Goal: Task Accomplishment & Management: Manage account settings

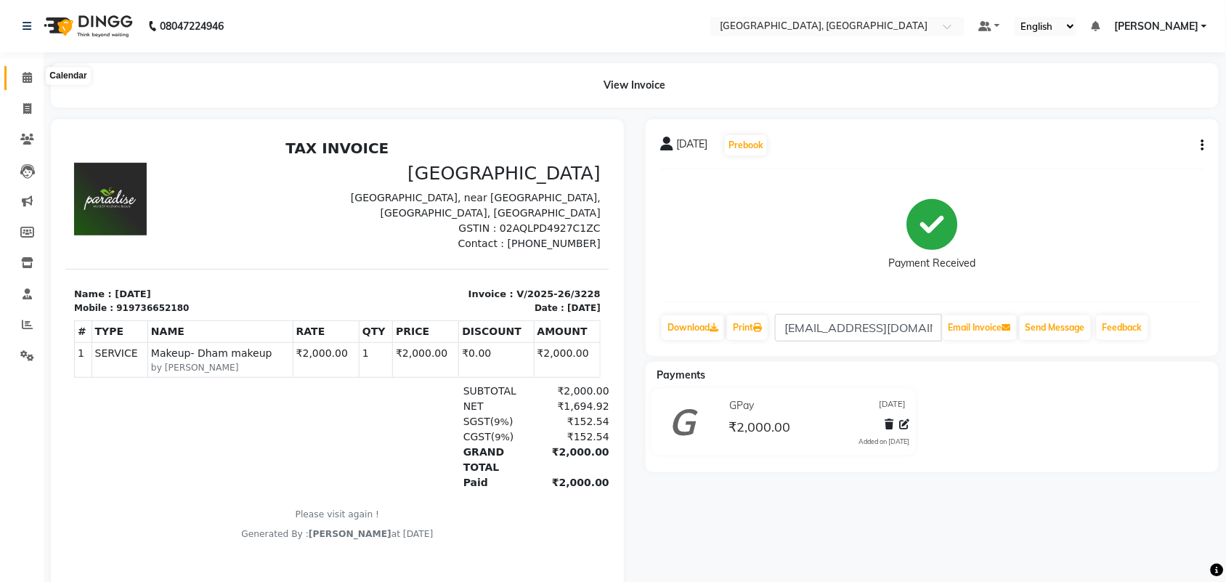
click at [26, 80] on icon at bounding box center [27, 77] width 9 height 11
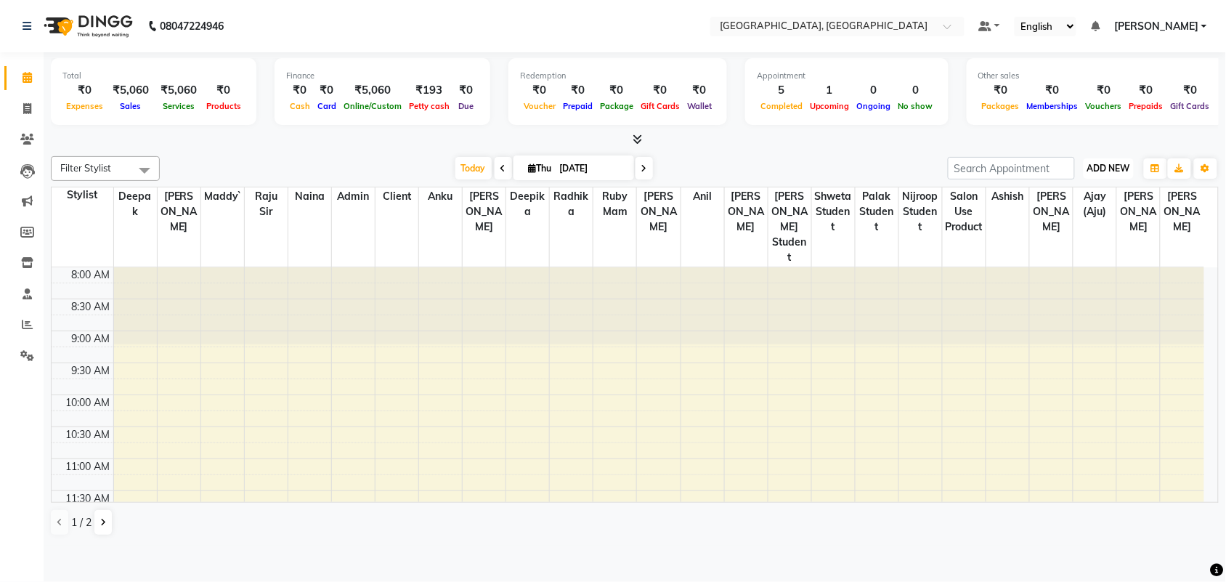
click at [1114, 174] on span "ADD NEW" at bounding box center [1109, 168] width 43 height 11
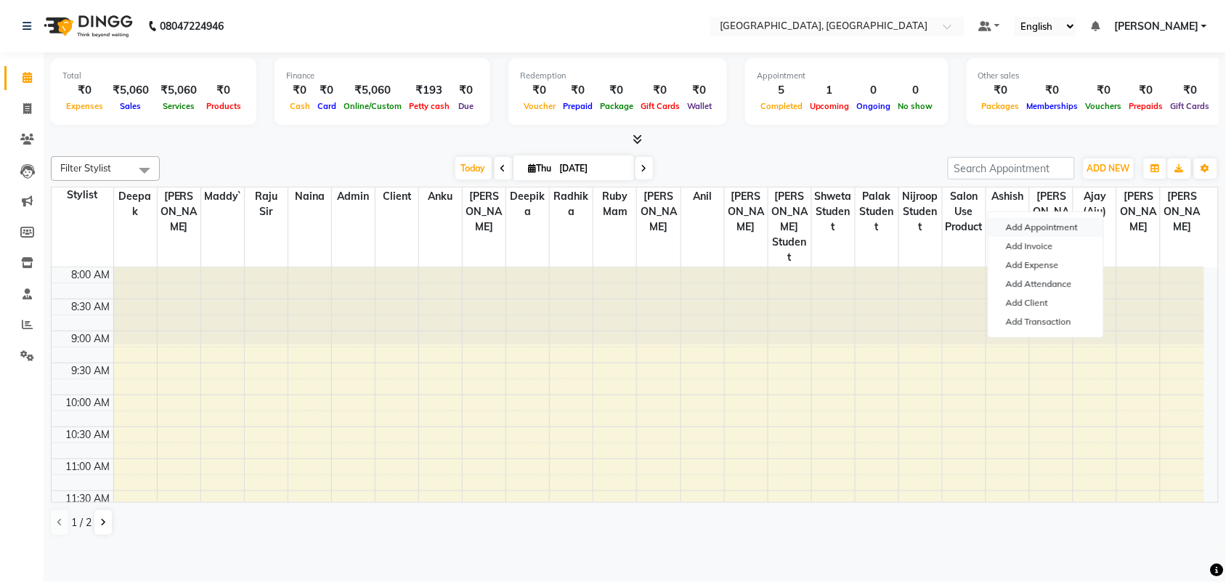
click at [1096, 230] on button "Add Appointment" at bounding box center [1046, 227] width 115 height 19
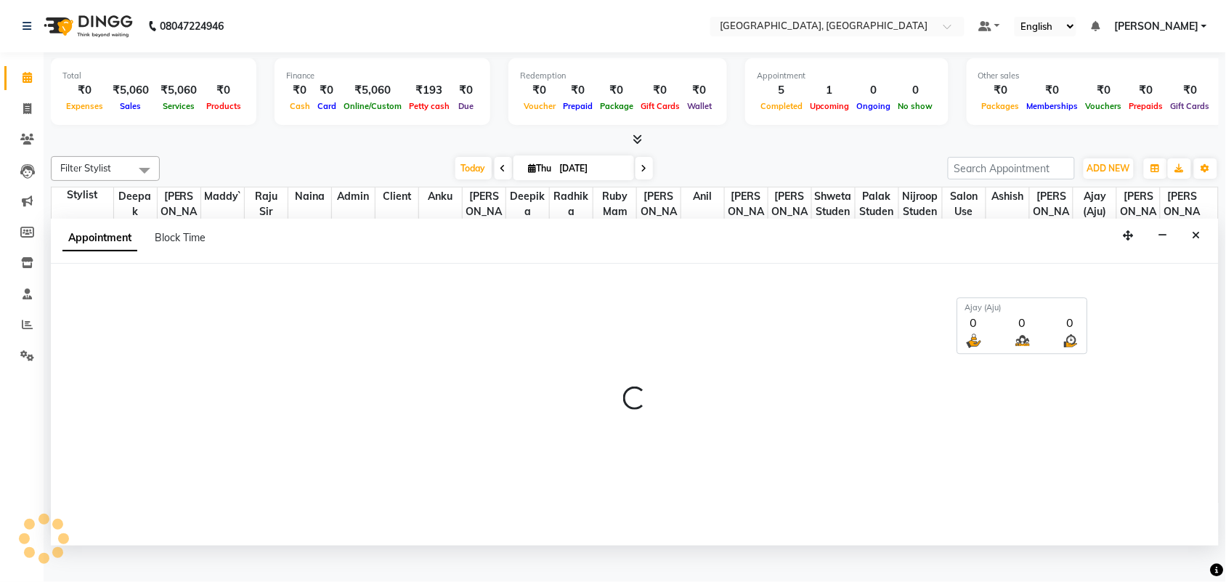
scroll to position [7, 0]
select select "tentative"
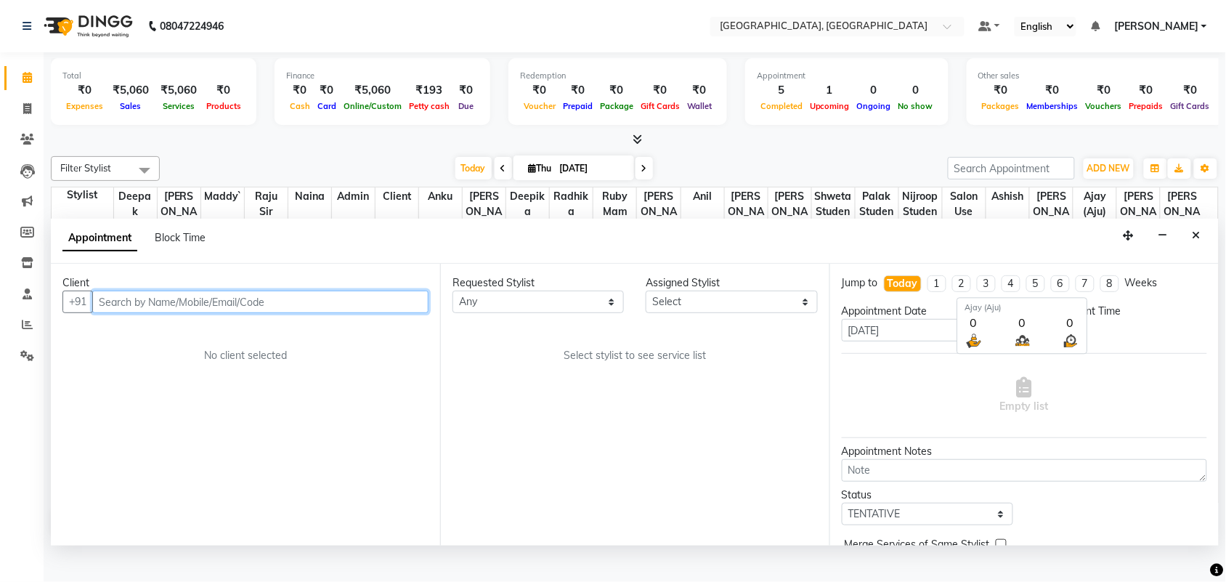
select select "540"
click at [372, 313] on input "text" at bounding box center [260, 302] width 336 height 23
click at [313, 313] on input "text" at bounding box center [260, 302] width 336 height 23
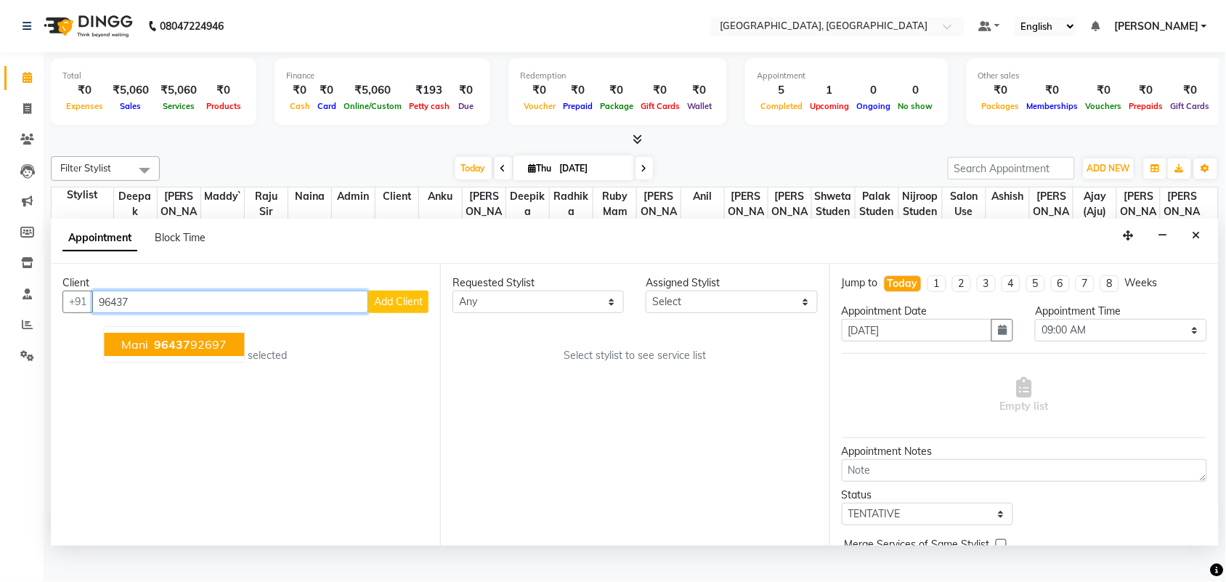
click at [227, 352] on ngb-highlight "96437 92697" at bounding box center [190, 345] width 76 height 15
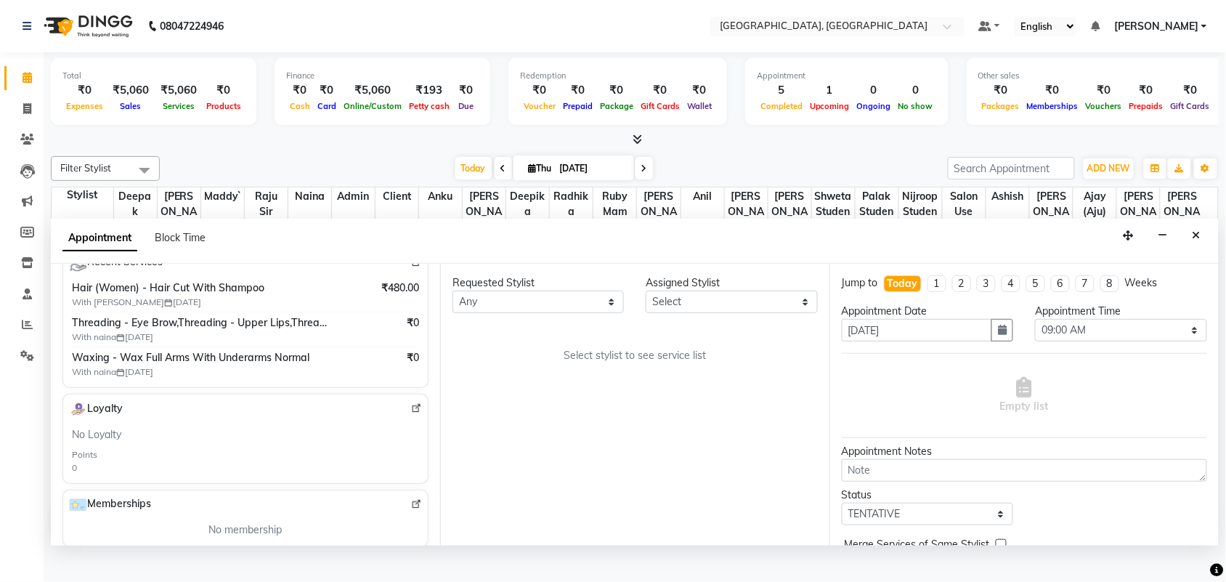
scroll to position [289, 0]
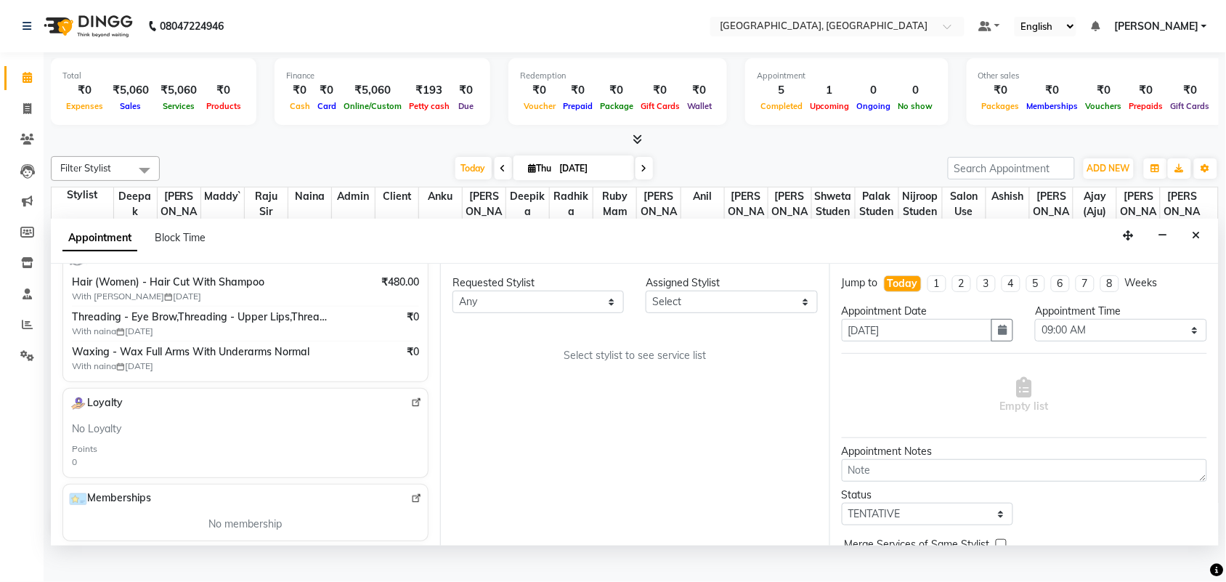
type input "9643792697"
click at [411, 262] on img at bounding box center [416, 256] width 11 height 11
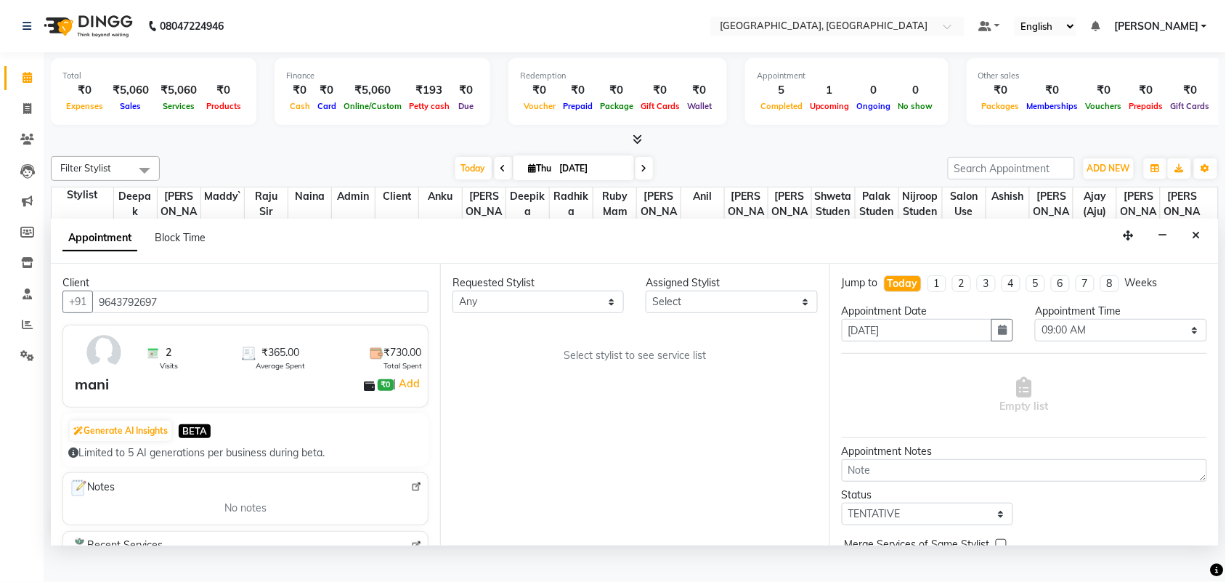
drag, startPoint x: 426, startPoint y: 391, endPoint x: 437, endPoint y: 429, distance: 40.0
click at [437, 429] on div "Client +91 9643792697 2 Visits ₹365.00 Average Spent ₹730.00 Total Spent mani ₹…" at bounding box center [245, 405] width 389 height 282
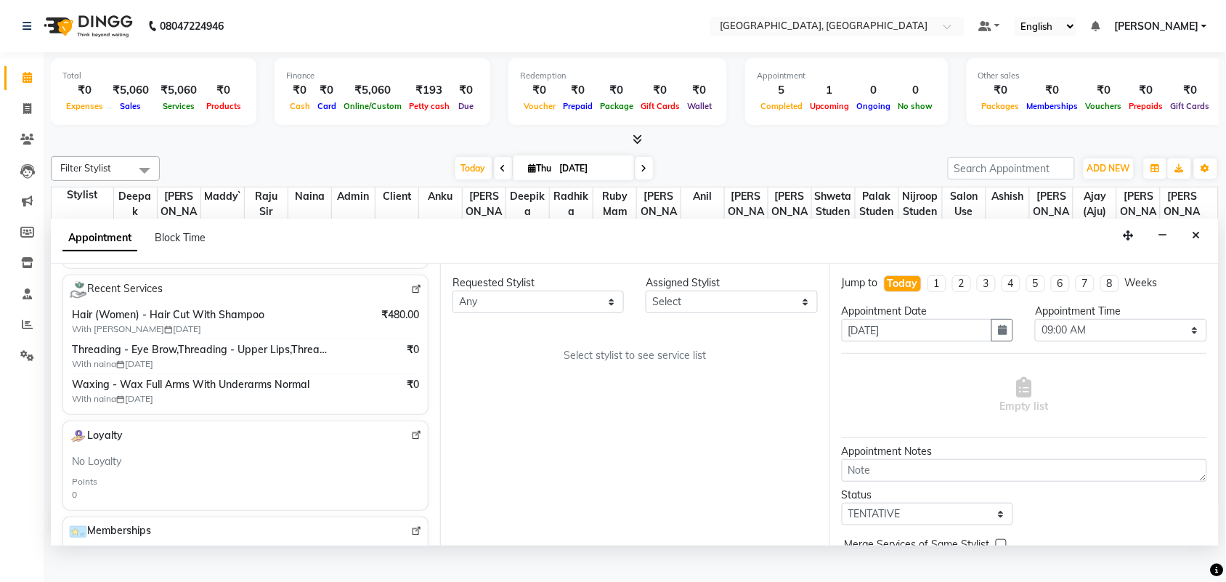
scroll to position [289, 0]
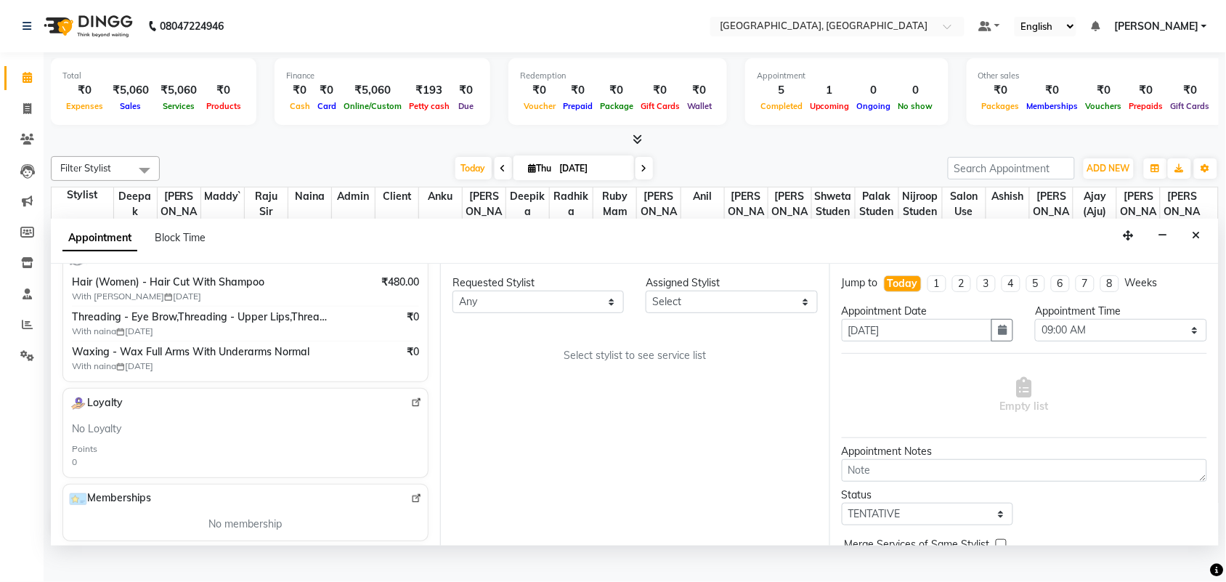
click at [411, 262] on img at bounding box center [416, 256] width 11 height 11
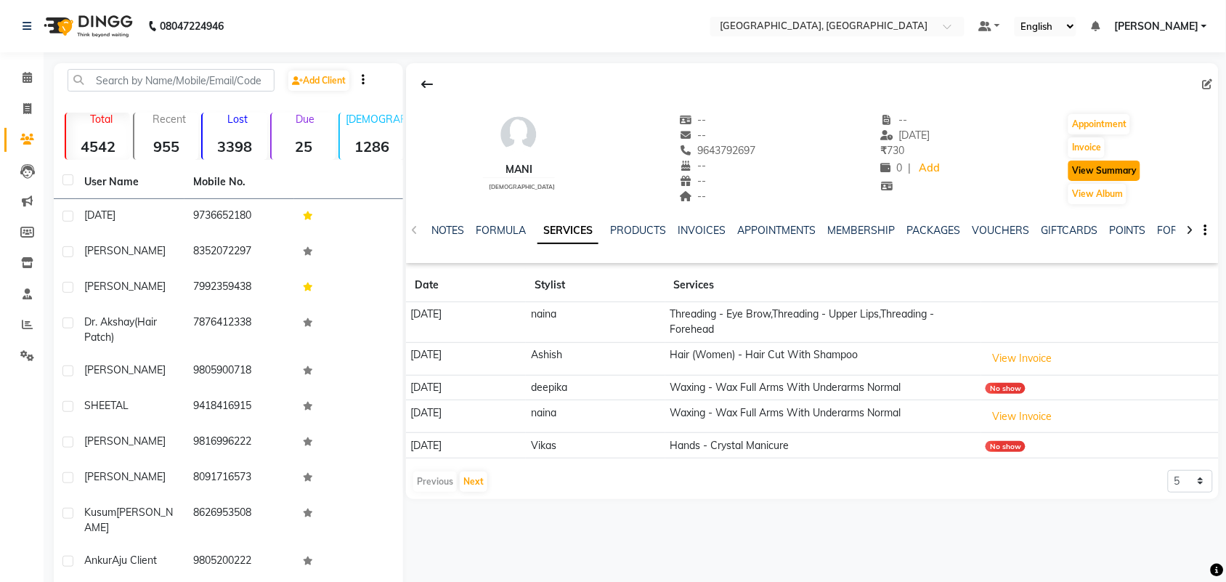
click at [1102, 181] on button "View Summary" at bounding box center [1105, 171] width 72 height 20
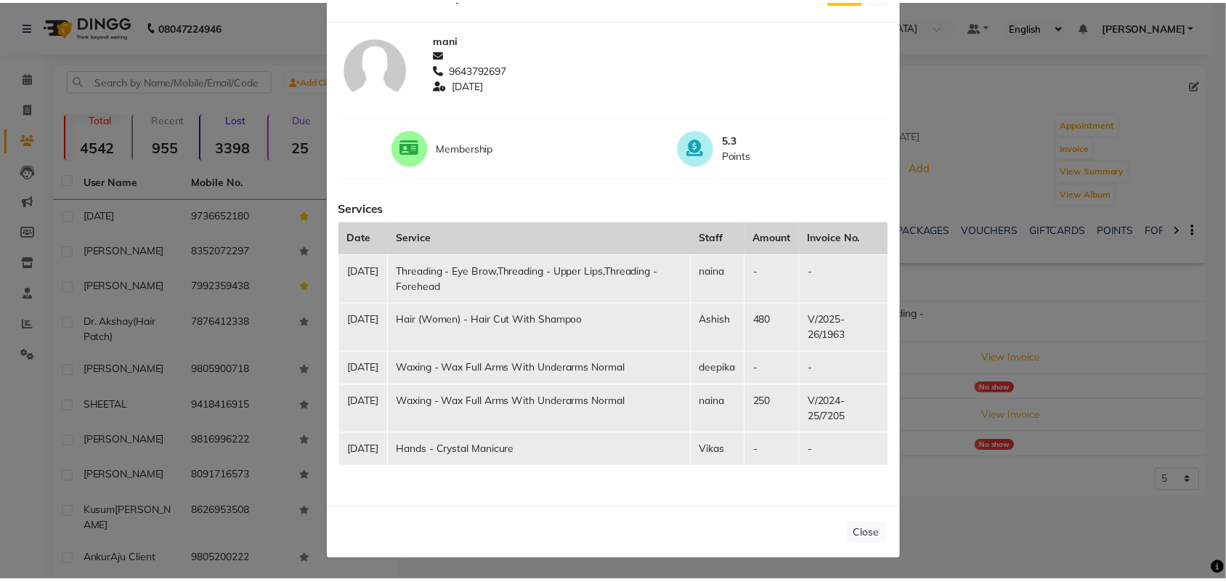
scroll to position [215, 0]
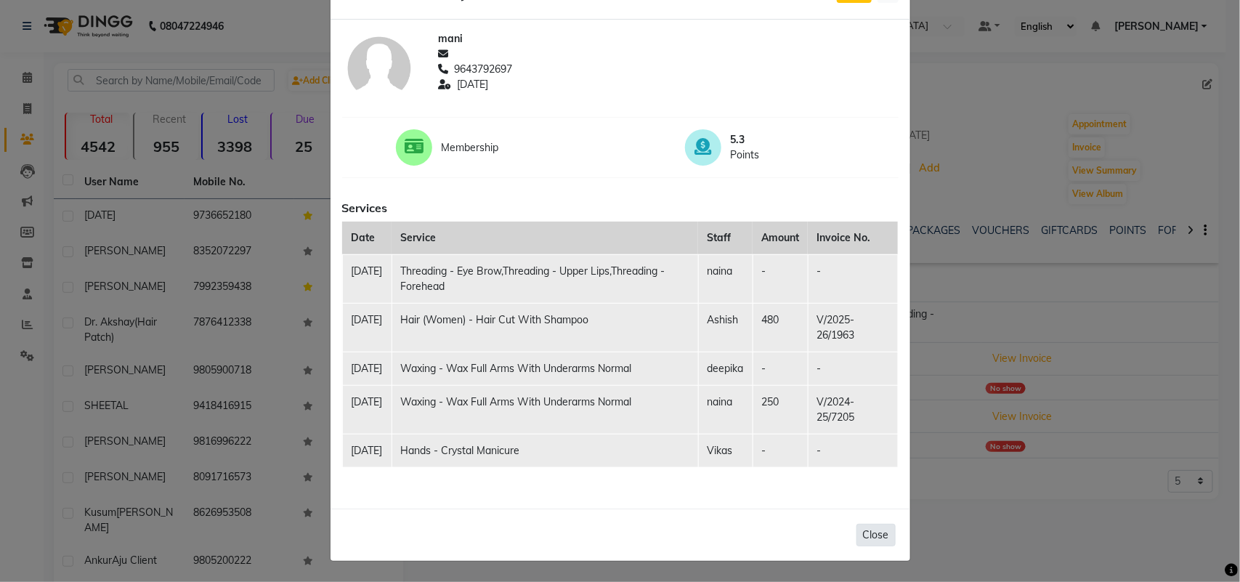
click at [857, 524] on button "Close" at bounding box center [876, 535] width 39 height 23
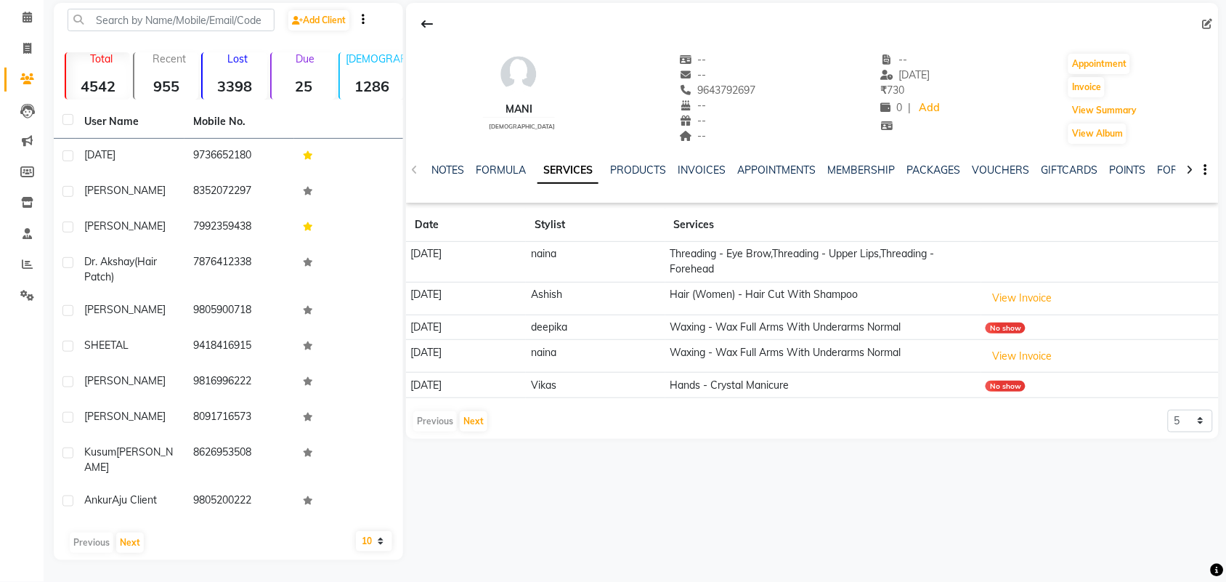
scroll to position [178, 0]
click at [488, 426] on button "Next" at bounding box center [474, 421] width 28 height 20
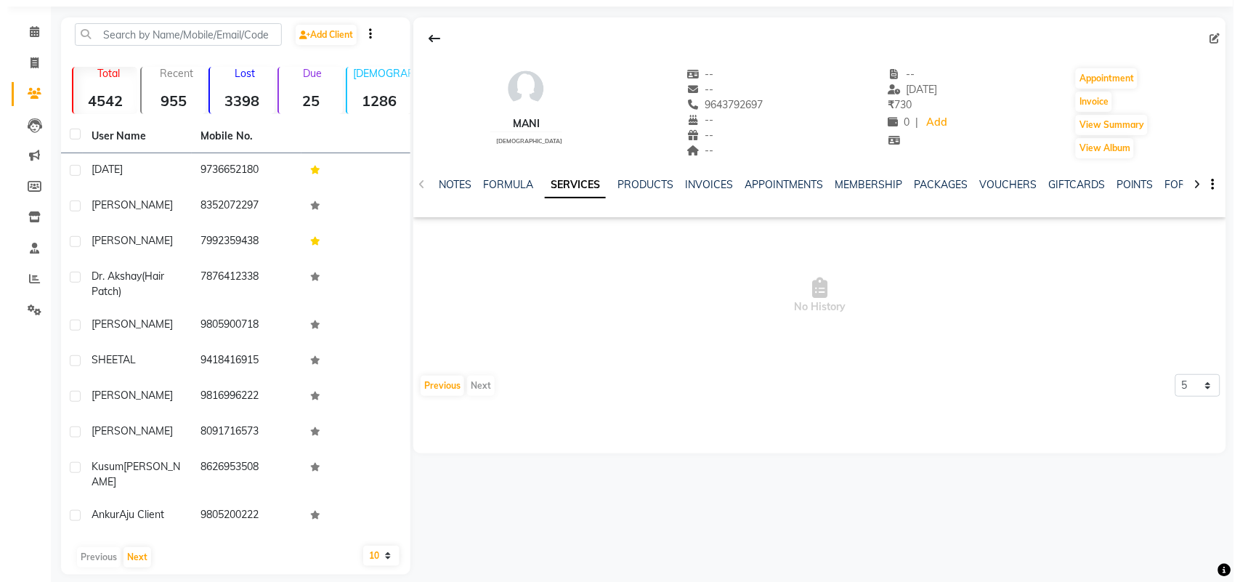
scroll to position [0, 0]
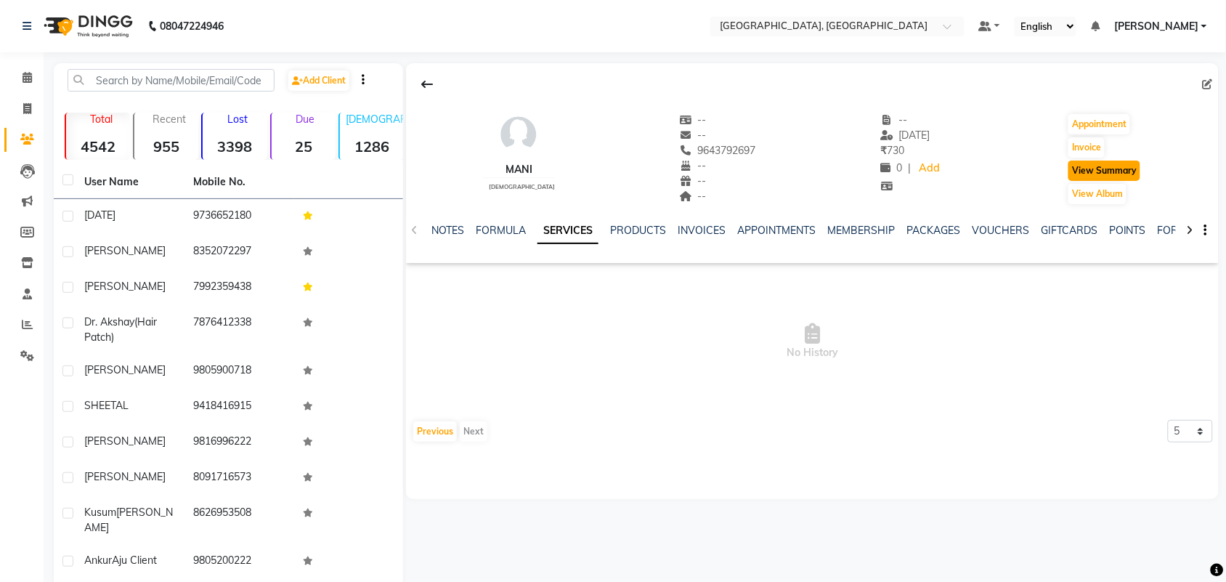
click at [1090, 181] on button "View Summary" at bounding box center [1105, 171] width 72 height 20
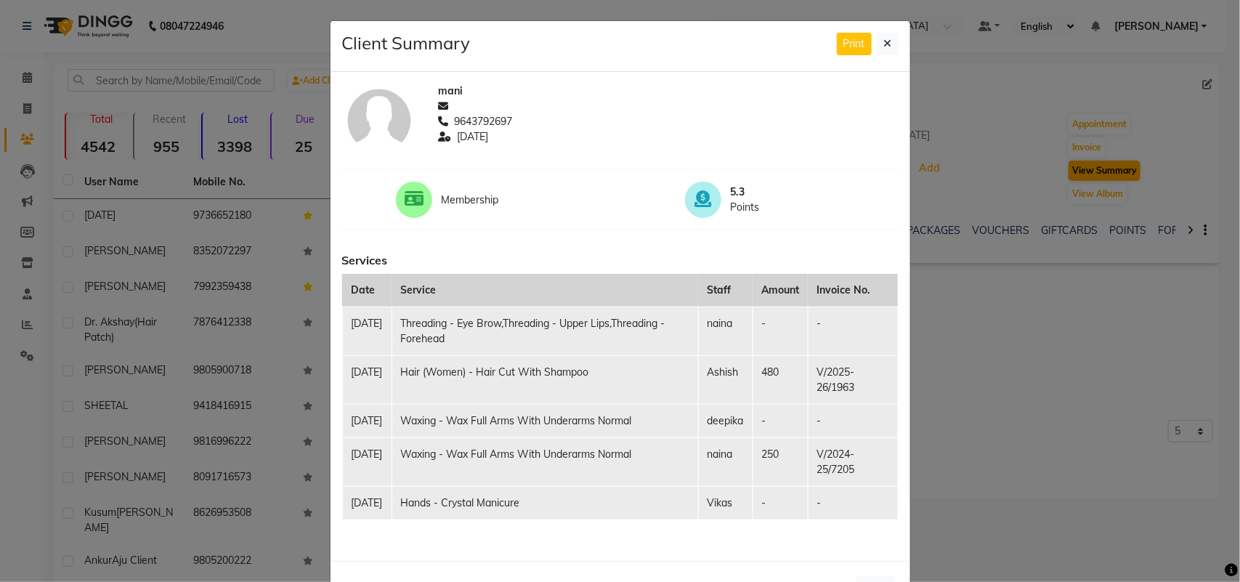
click at [1090, 202] on ngb-modal-window "Client Summary Print mani 9643792697 2025-06-30 Membership 5.3 Points Services …" at bounding box center [620, 291] width 1240 height 582
click at [884, 49] on icon at bounding box center [888, 44] width 8 height 10
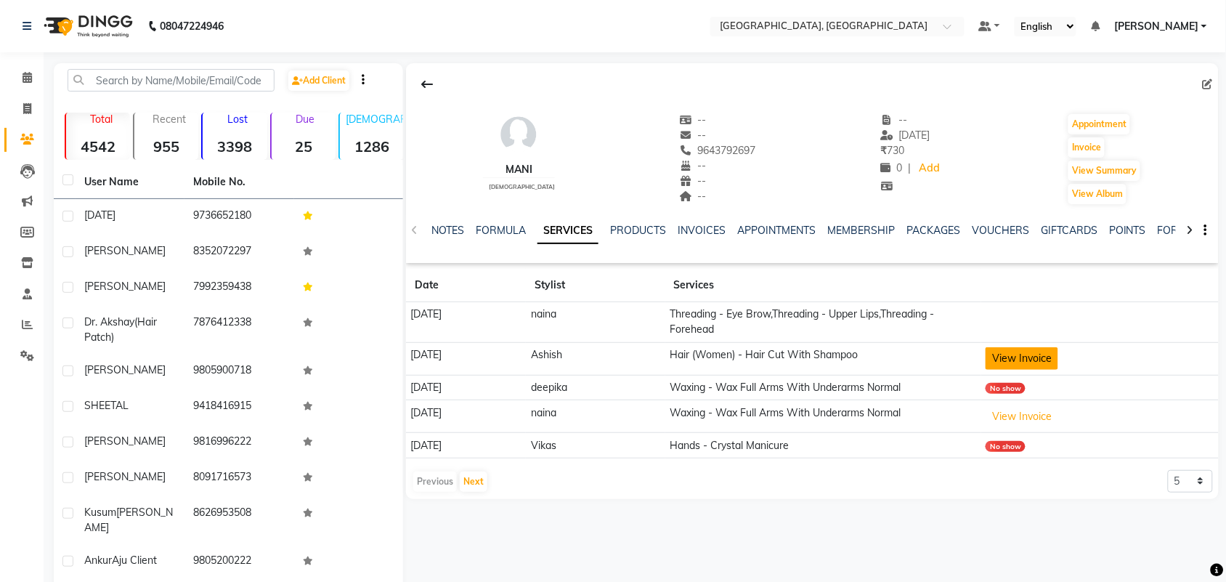
click at [1054, 370] on button "View Invoice" at bounding box center [1022, 358] width 73 height 23
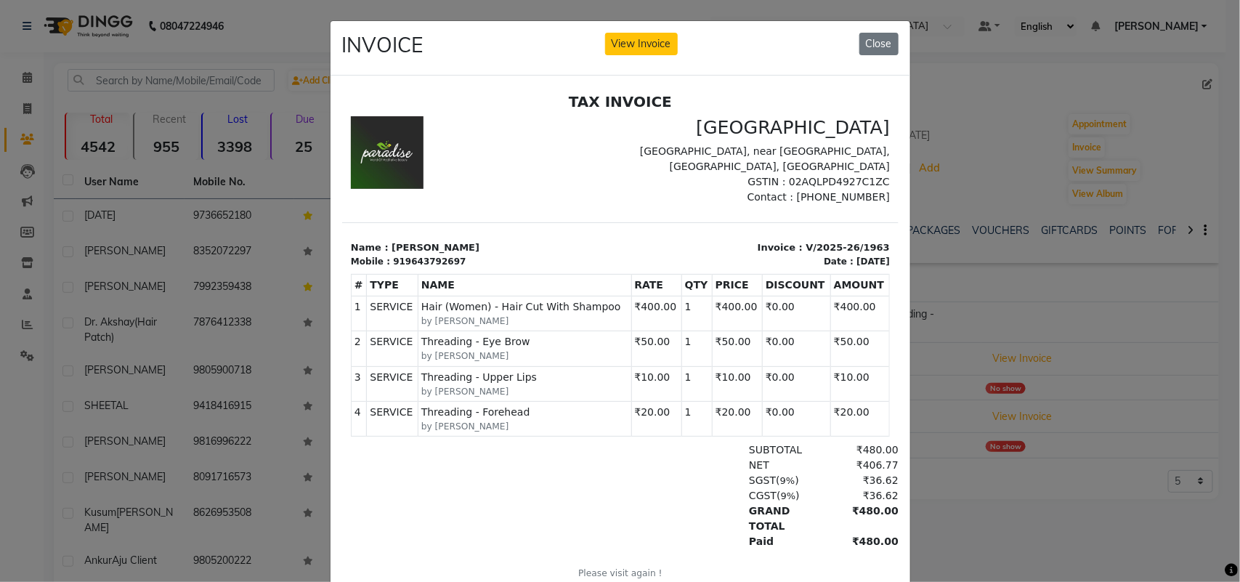
click at [1007, 168] on ngb-modal-window "INVOICE View Invoice Close" at bounding box center [620, 291] width 1240 height 582
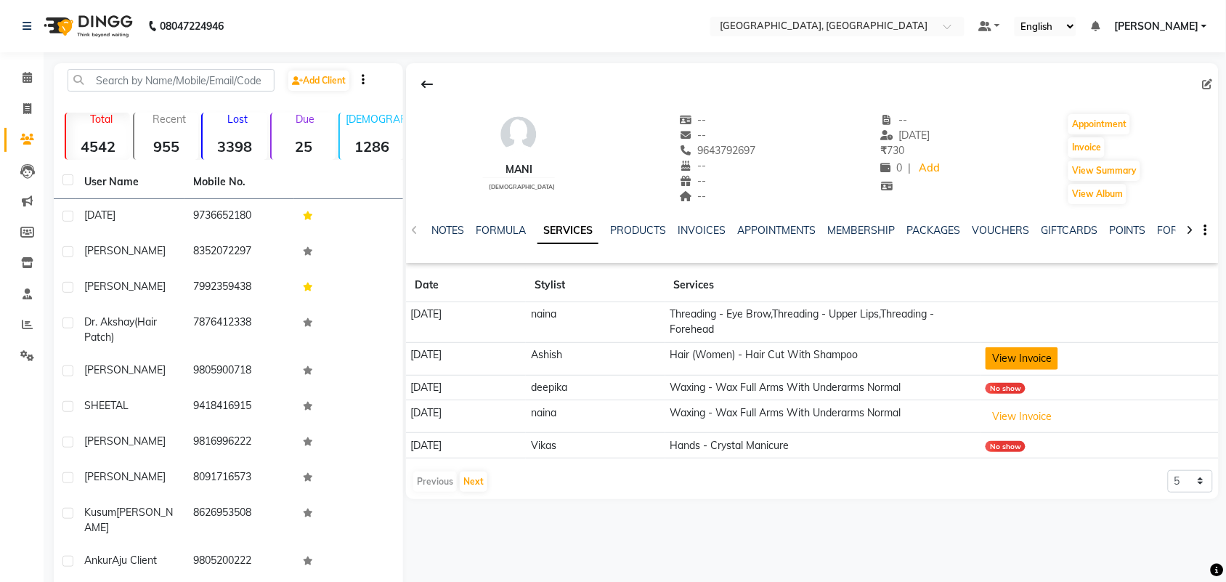
click at [1025, 370] on button "View Invoice" at bounding box center [1022, 358] width 73 height 23
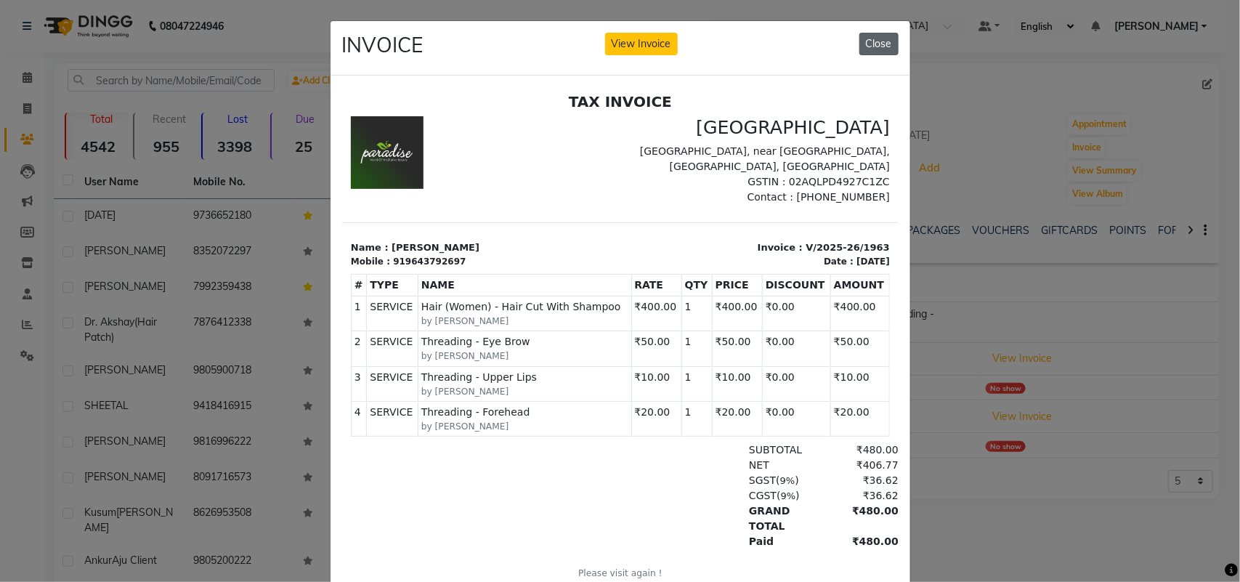
click at [868, 53] on button "Close" at bounding box center [879, 44] width 39 height 23
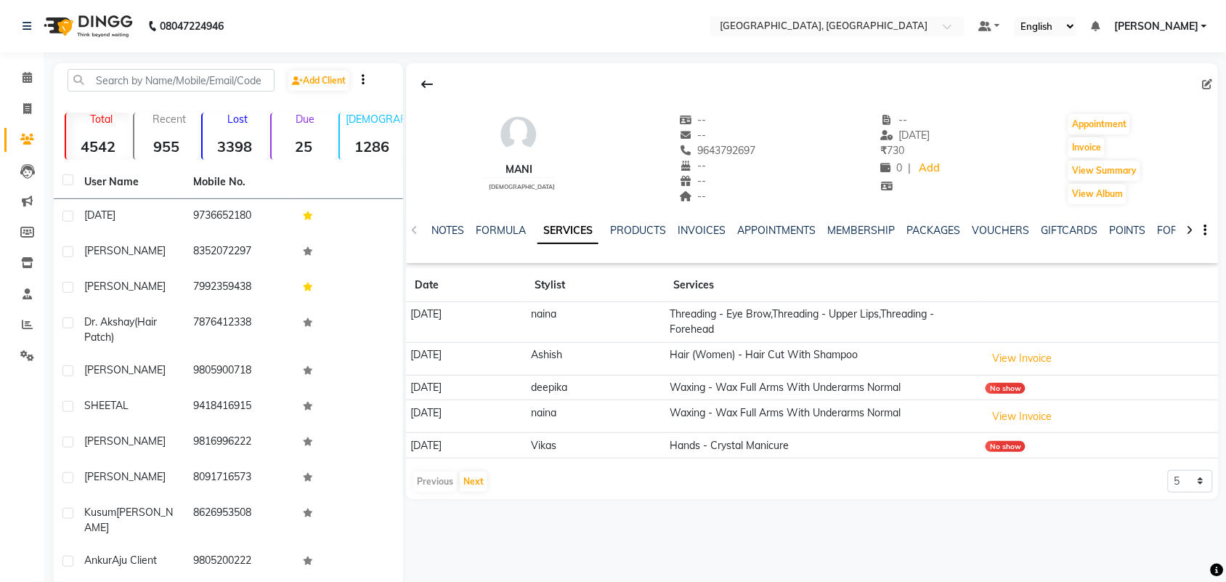
click at [1026, 394] on div "No show" at bounding box center [1006, 388] width 40 height 11
click at [1030, 400] on td "No show" at bounding box center [1101, 387] width 238 height 25
click at [1040, 428] on button "View Invoice" at bounding box center [1022, 416] width 73 height 23
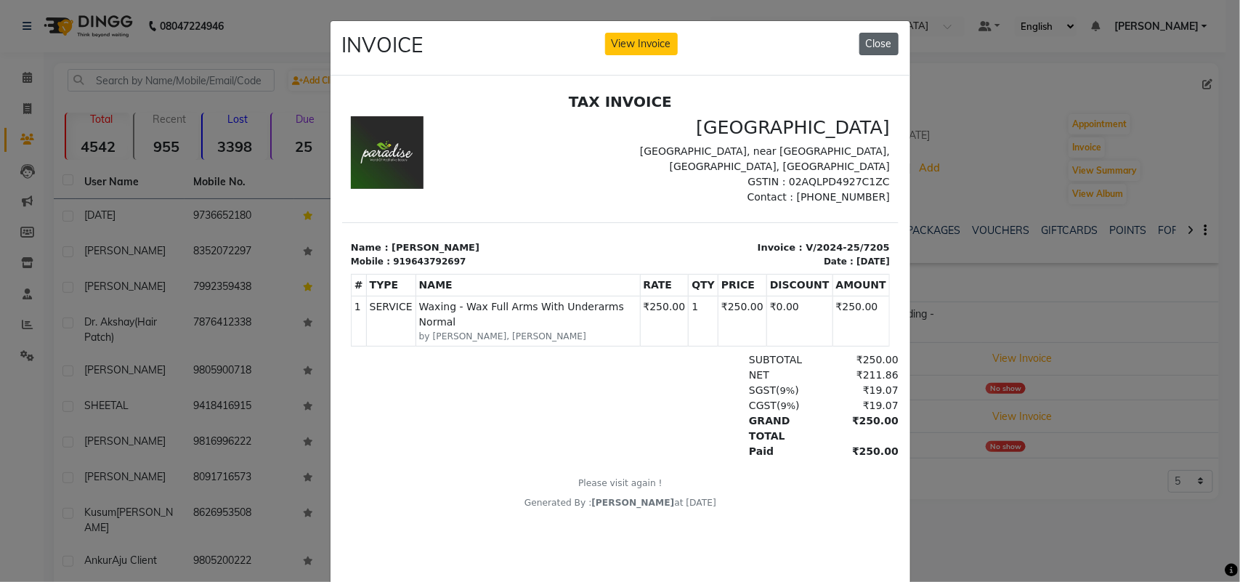
click at [860, 54] on button "Close" at bounding box center [879, 44] width 39 height 23
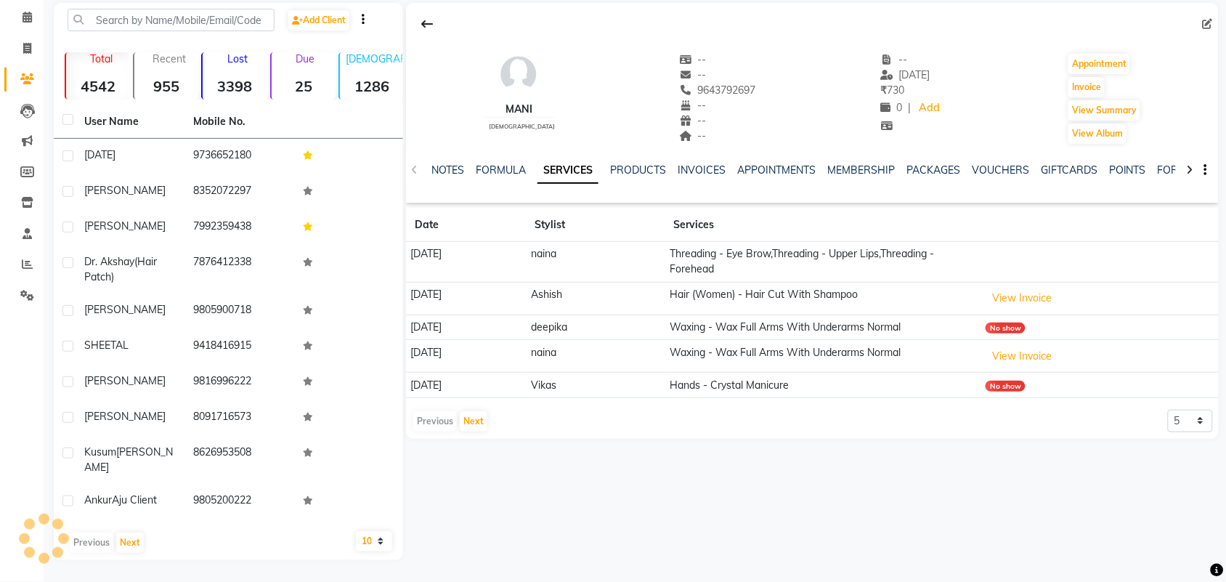
scroll to position [200, 0]
click at [484, 411] on button "Next" at bounding box center [474, 421] width 28 height 20
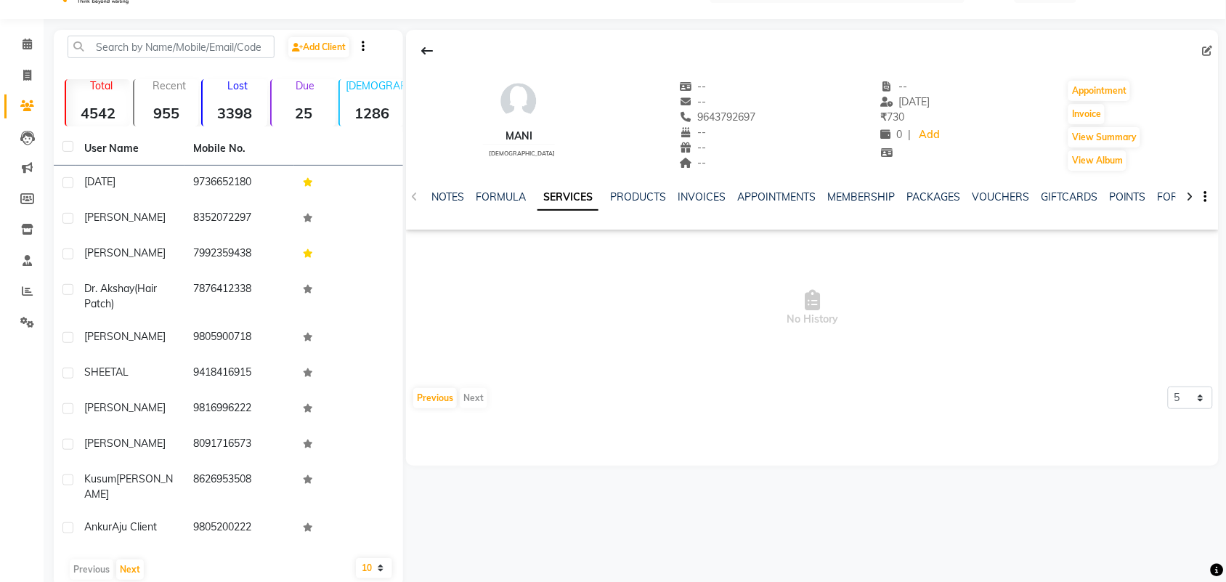
scroll to position [0, 0]
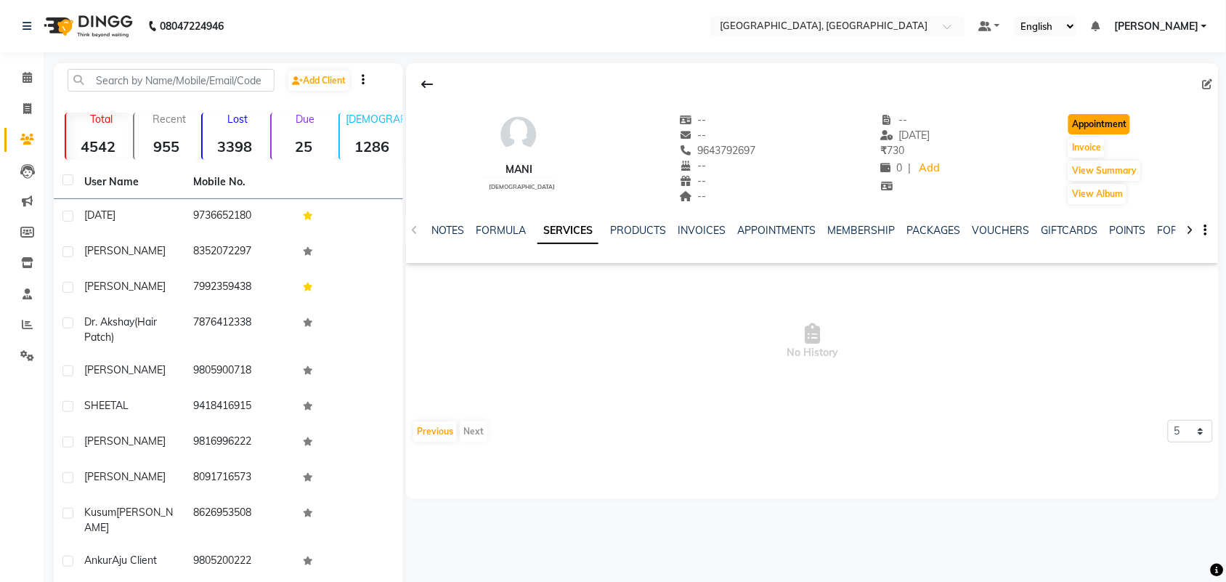
click at [1106, 134] on button "Appointment" at bounding box center [1100, 124] width 62 height 20
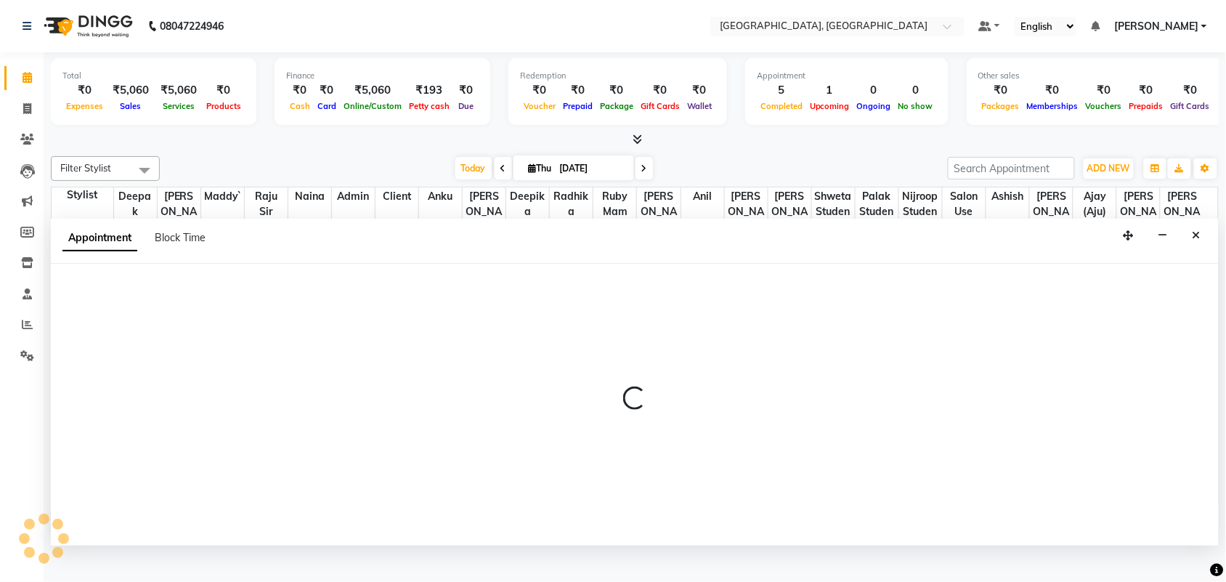
scroll to position [7, 0]
select select "540"
select select "tentative"
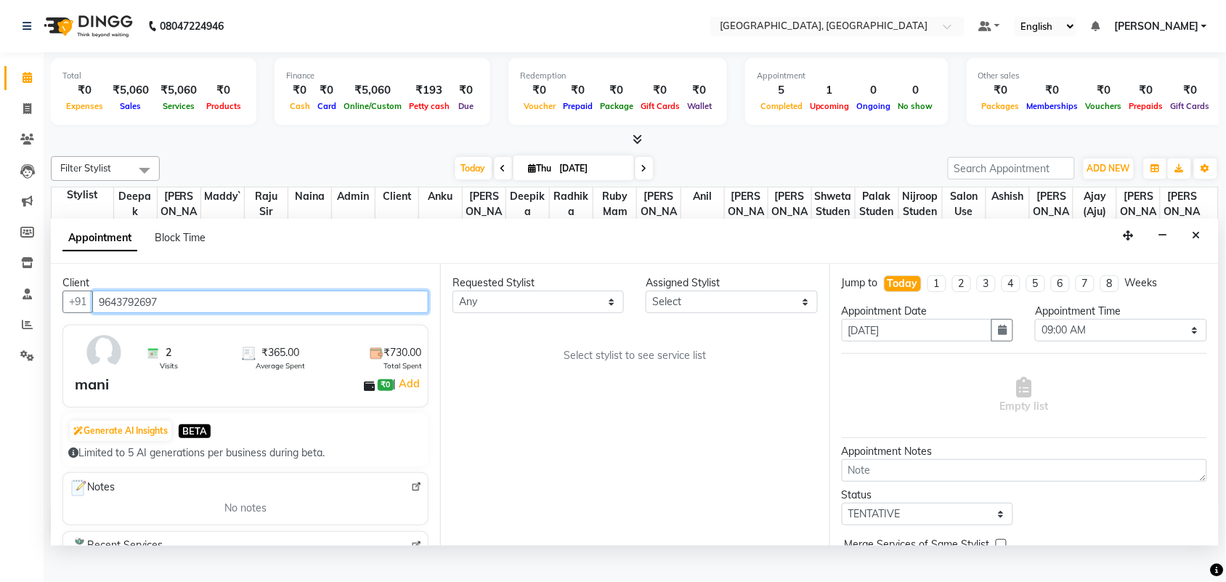
scroll to position [699, 0]
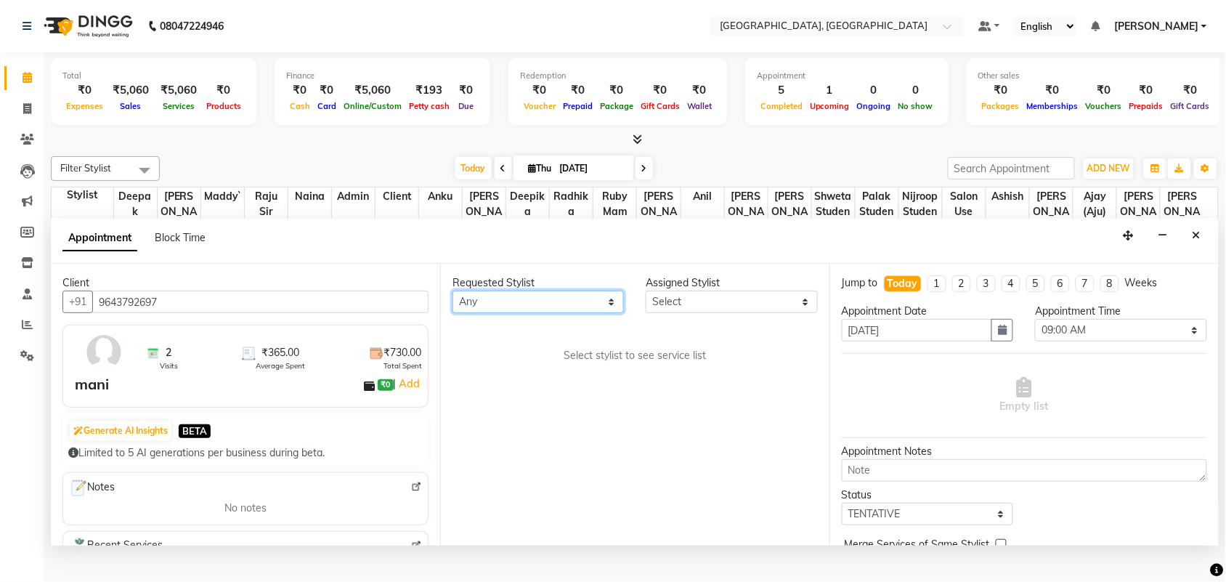
click at [535, 313] on select "Any admin Ajay (Aju) anil anku Ashish Balwinder singh Client Deepak deepika HEE…" at bounding box center [538, 302] width 171 height 23
select select "88213"
click at [456, 313] on select "Any admin Ajay (Aju) anil anku Ashish Balwinder singh Client Deepak deepika HEE…" at bounding box center [538, 302] width 171 height 23
select select "88213"
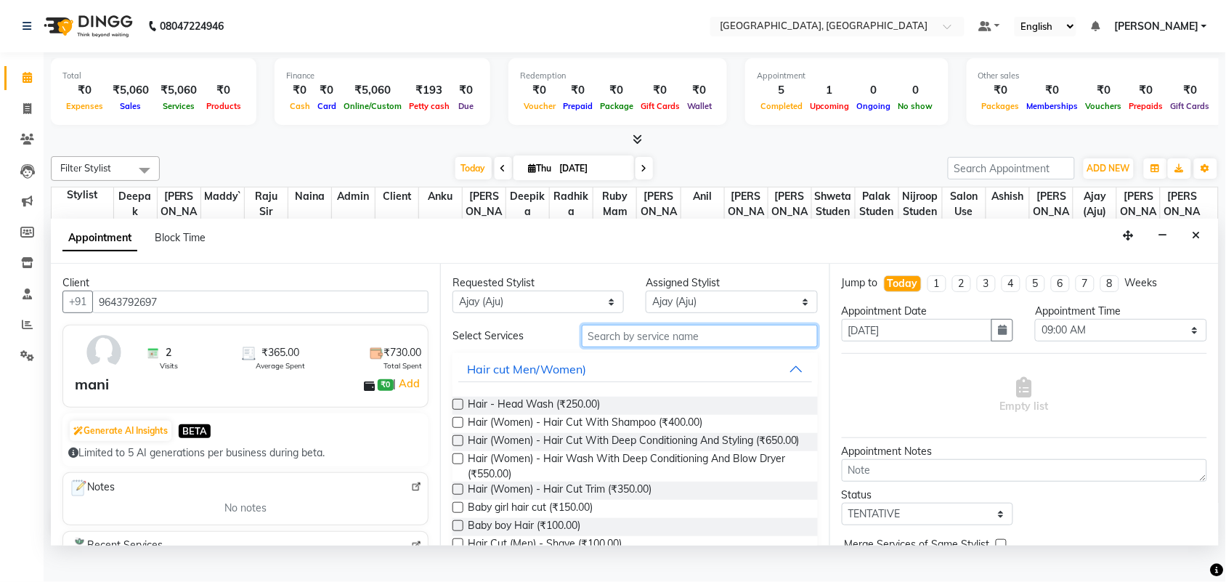
click at [650, 347] on input "text" at bounding box center [700, 336] width 236 height 23
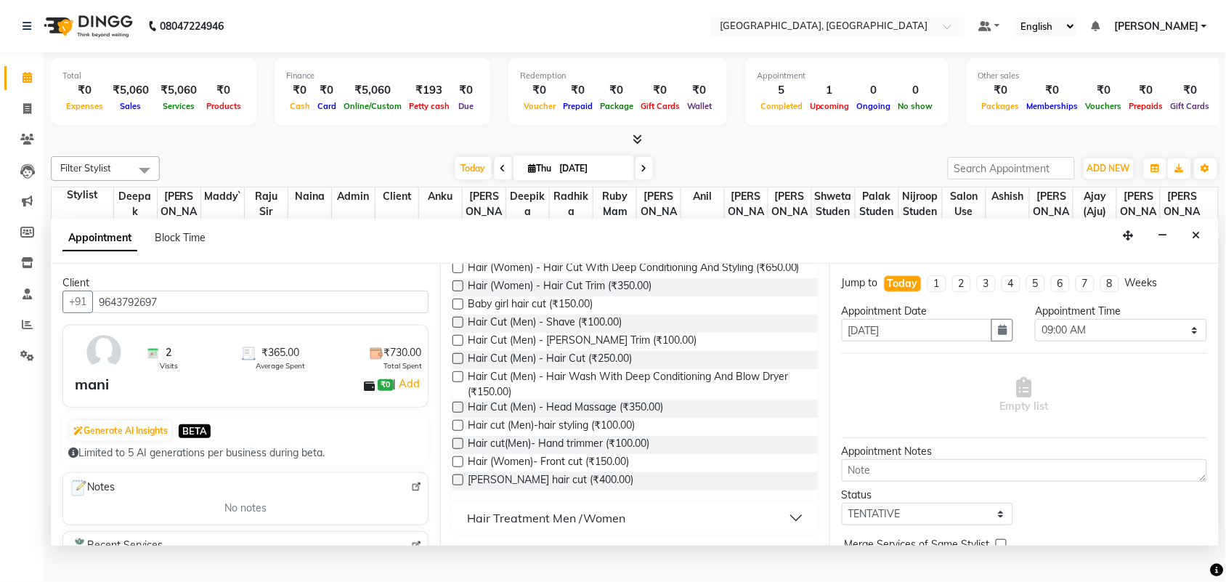
scroll to position [242, 0]
type input "hair cut"
click at [464, 364] on label at bounding box center [458, 358] width 11 height 11
click at [462, 365] on input "checkbox" at bounding box center [457, 359] width 9 height 9
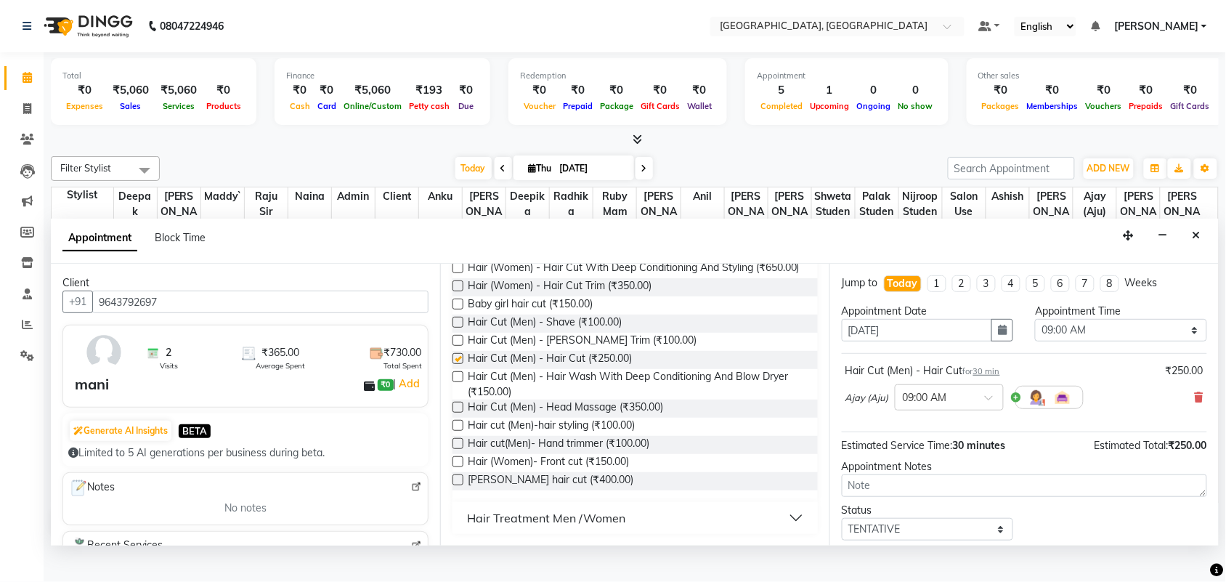
checkbox input "false"
click at [463, 346] on label at bounding box center [458, 340] width 11 height 11
click at [462, 347] on input "checkbox" at bounding box center [457, 341] width 9 height 9
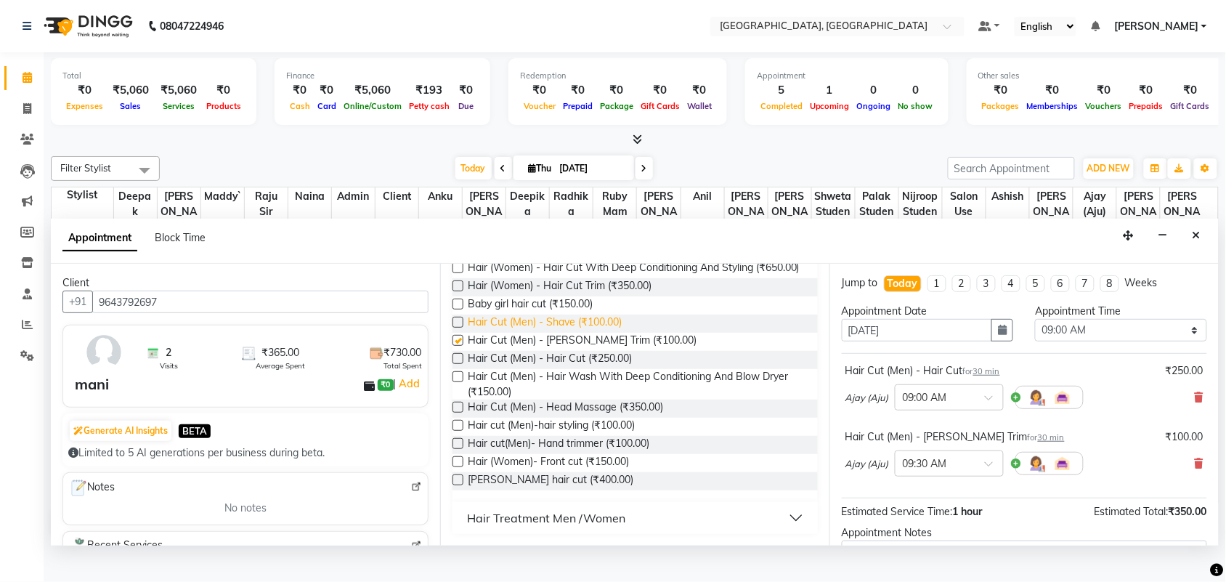
checkbox input "false"
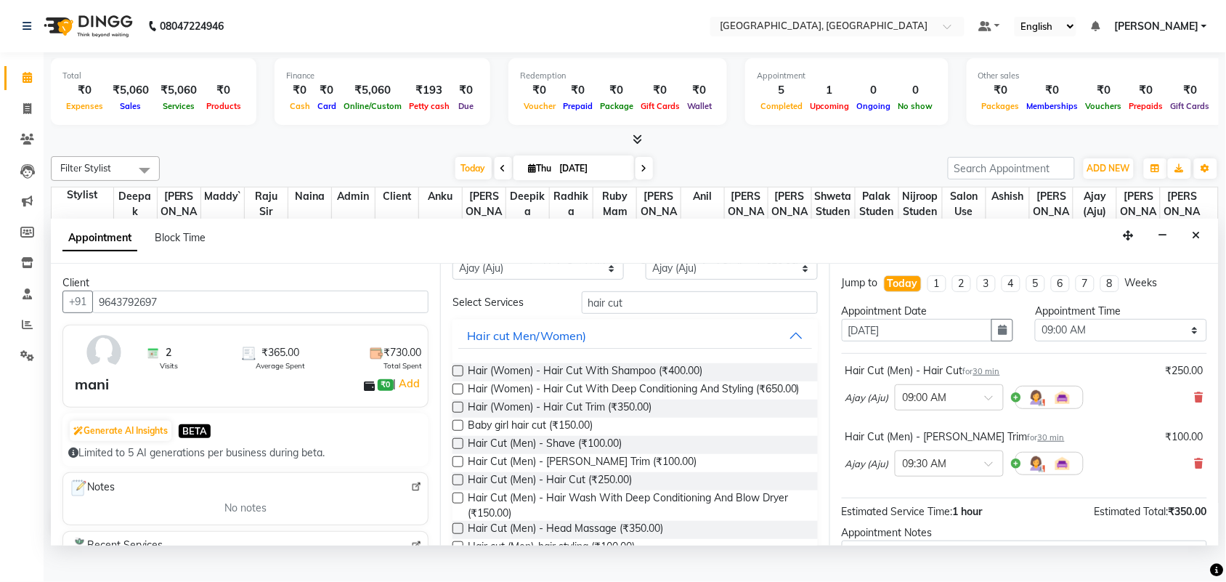
scroll to position [0, 0]
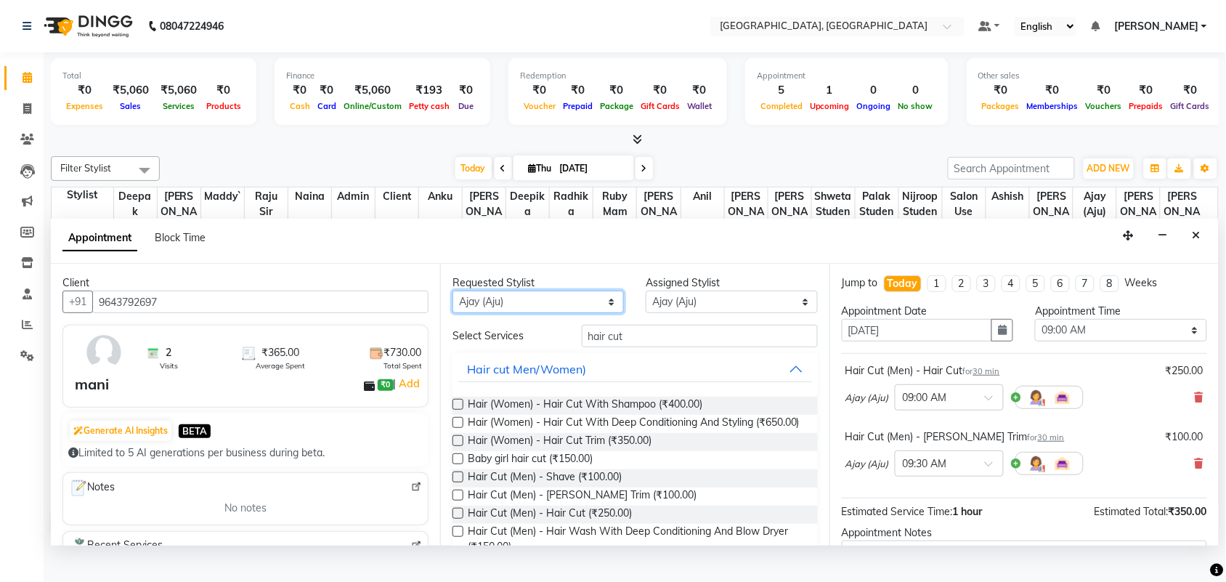
click at [567, 313] on select "Any admin Ajay (Aju) anil anku Ashish Balwinder singh Client Deepak deepika HEE…" at bounding box center [538, 302] width 171 height 23
select select "24999"
click at [456, 313] on select "Any admin Ajay (Aju) anil anku Ashish Balwinder singh Client Deepak deepika HEE…" at bounding box center [538, 302] width 171 height 23
select select "24999"
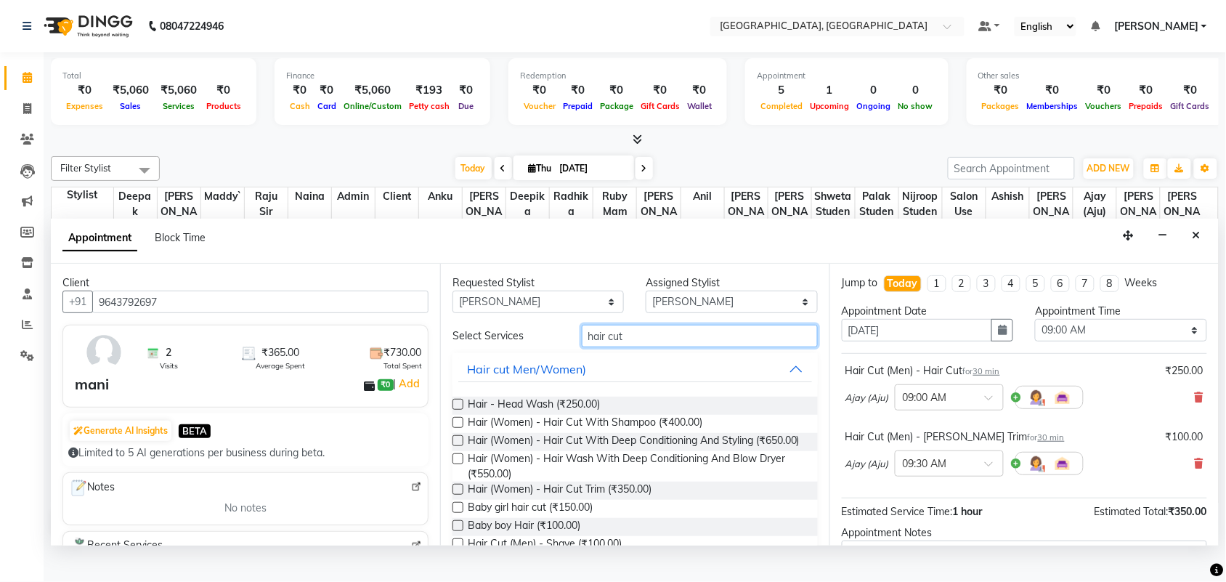
click at [673, 347] on input "hair cut" at bounding box center [700, 336] width 236 height 23
type input "h"
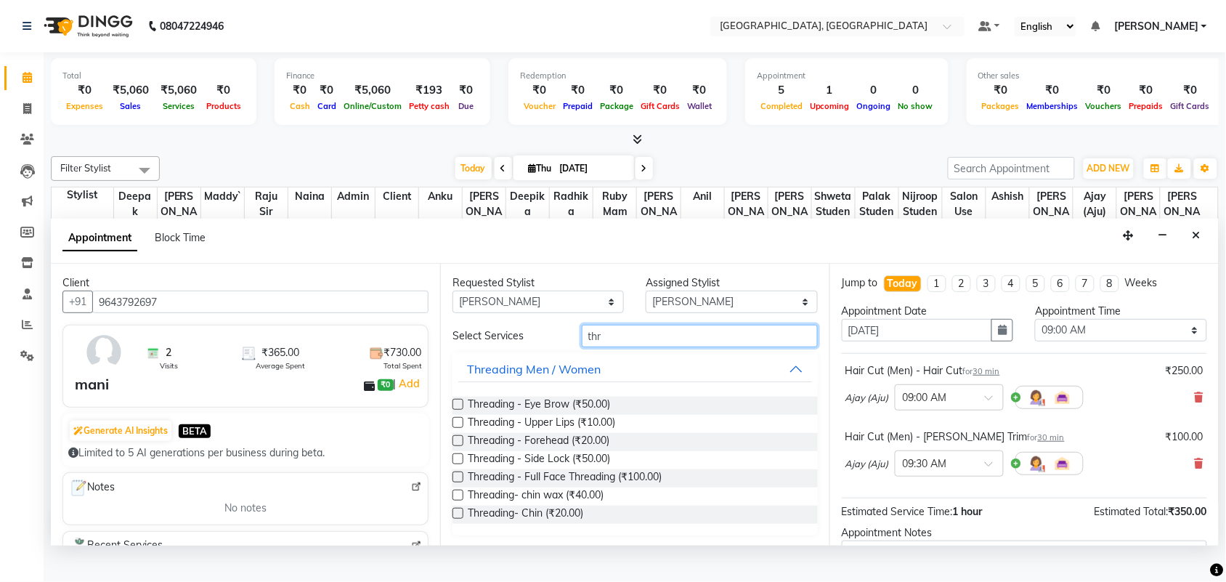
type input "thr"
click at [461, 410] on label at bounding box center [458, 404] width 11 height 11
click at [461, 411] on input "checkbox" at bounding box center [457, 405] width 9 height 9
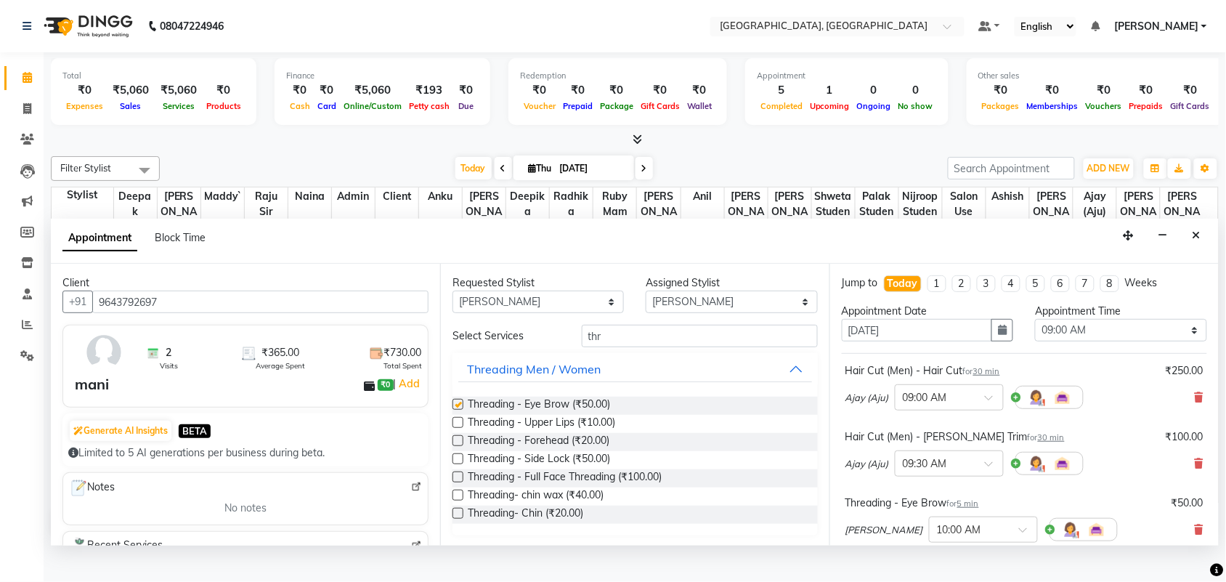
checkbox input "false"
click at [634, 347] on input "thr" at bounding box center [700, 336] width 236 height 23
type input "t"
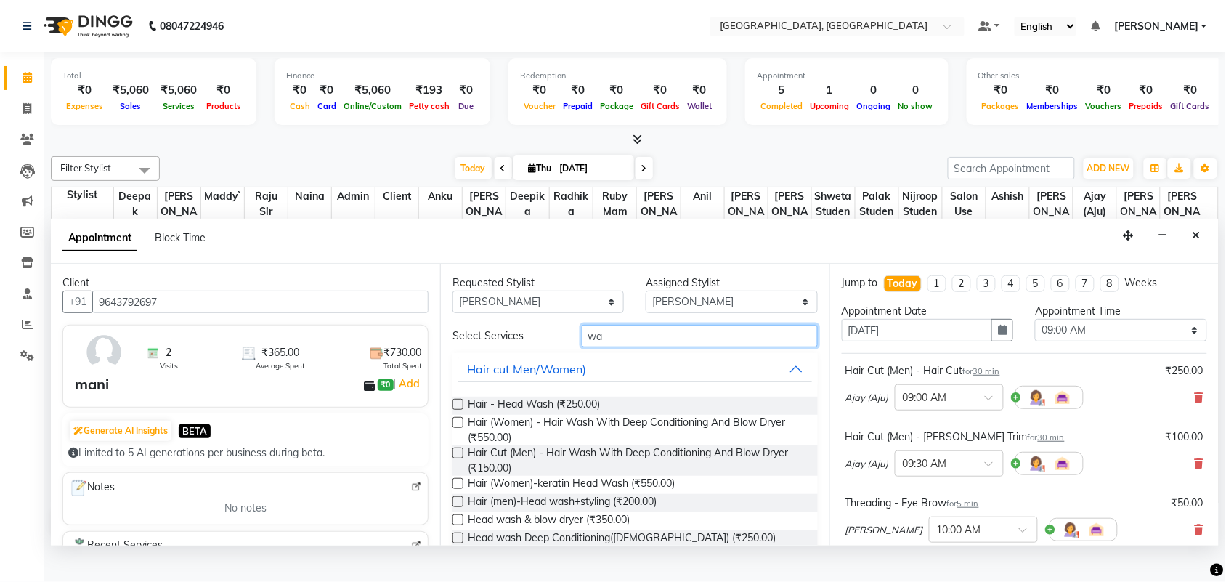
type input "w"
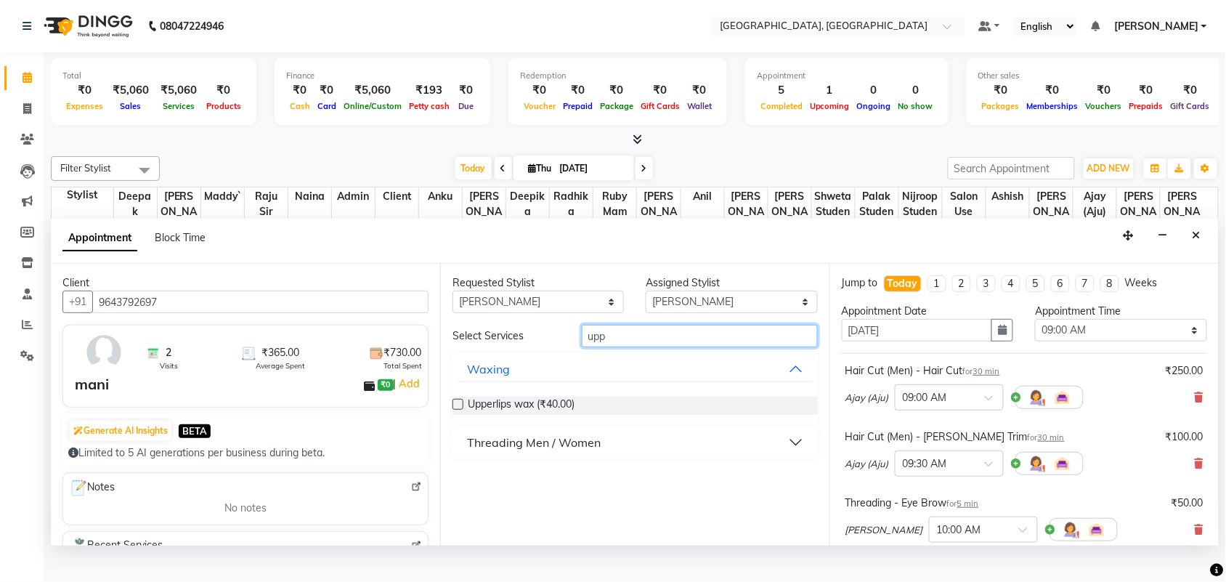
type input "upp"
click at [463, 410] on label at bounding box center [458, 404] width 11 height 11
click at [462, 411] on input "checkbox" at bounding box center [457, 405] width 9 height 9
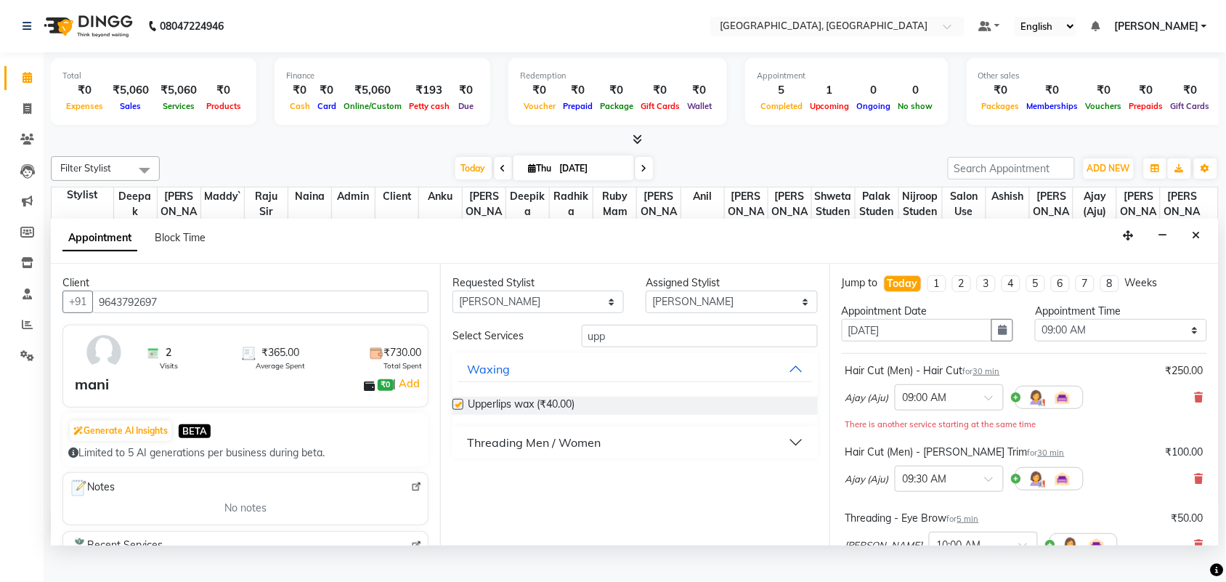
checkbox input "false"
click at [1085, 341] on select "Select 09:00 AM 09:15 AM 09:30 AM 09:45 AM 10:00 AM 10:15 AM 10:30 AM 10:45 AM …" at bounding box center [1120, 330] width 171 height 23
click at [649, 347] on input "upp" at bounding box center [700, 336] width 236 height 23
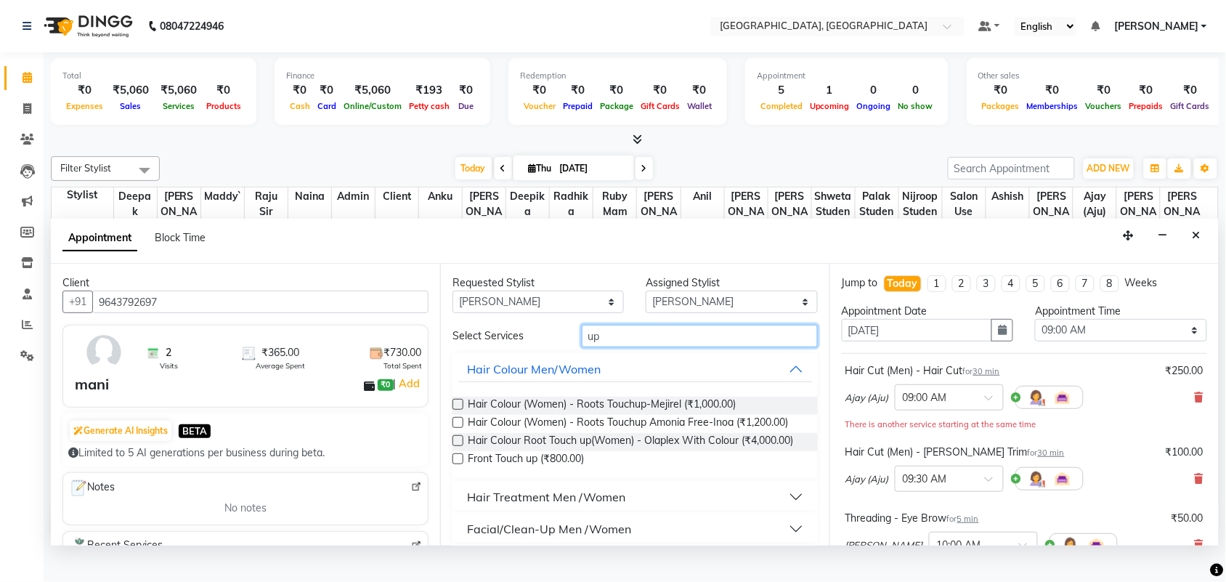
click at [640, 347] on input "up" at bounding box center [700, 336] width 236 height 23
type input "u"
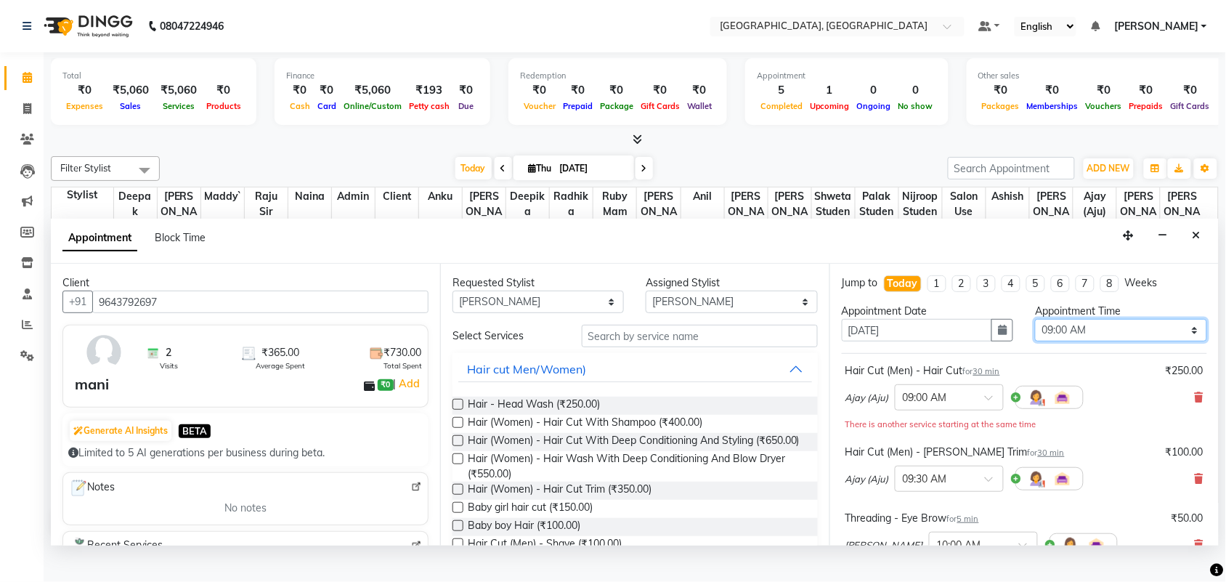
click at [1073, 341] on select "Select 09:00 AM 09:15 AM 09:30 AM 09:45 AM 10:00 AM 10:15 AM 10:30 AM 10:45 AM …" at bounding box center [1120, 330] width 171 height 23
select select "1035"
click at [1035, 341] on select "Select 09:00 AM 09:15 AM 09:30 AM 09:45 AM 10:00 AM 10:15 AM 10:30 AM 10:45 AM …" at bounding box center [1120, 330] width 171 height 23
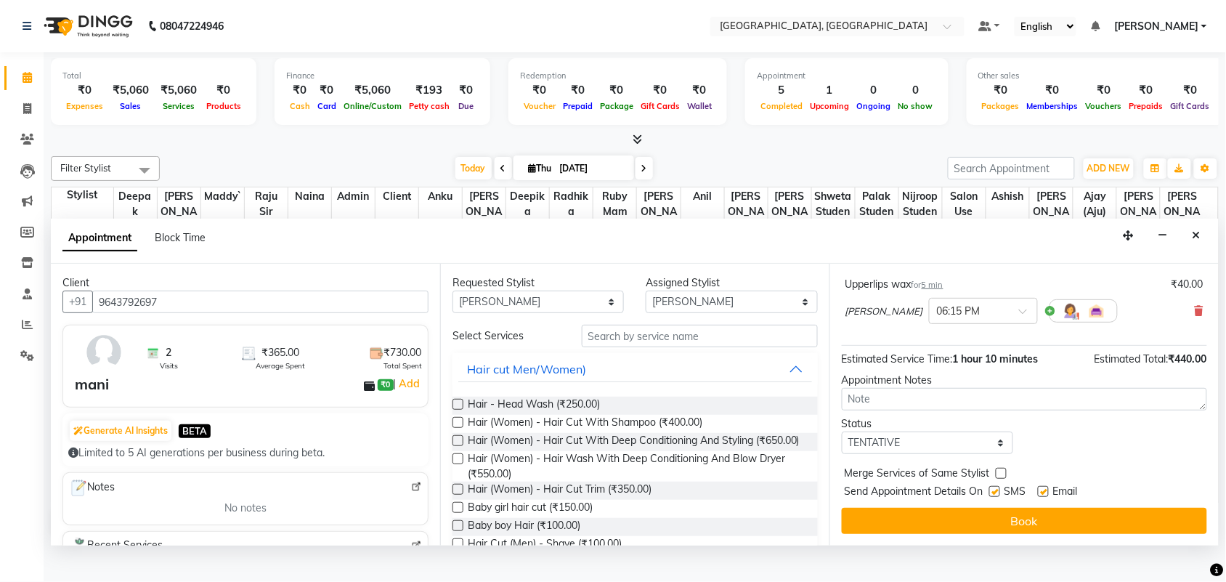
scroll to position [464, 0]
click at [939, 438] on select "Select TENTATIVE CONFIRM CHECK-IN UPCOMING" at bounding box center [927, 443] width 171 height 23
select select "check-in"
click at [845, 432] on select "Select TENTATIVE CONFIRM CHECK-IN UPCOMING" at bounding box center [927, 443] width 171 height 23
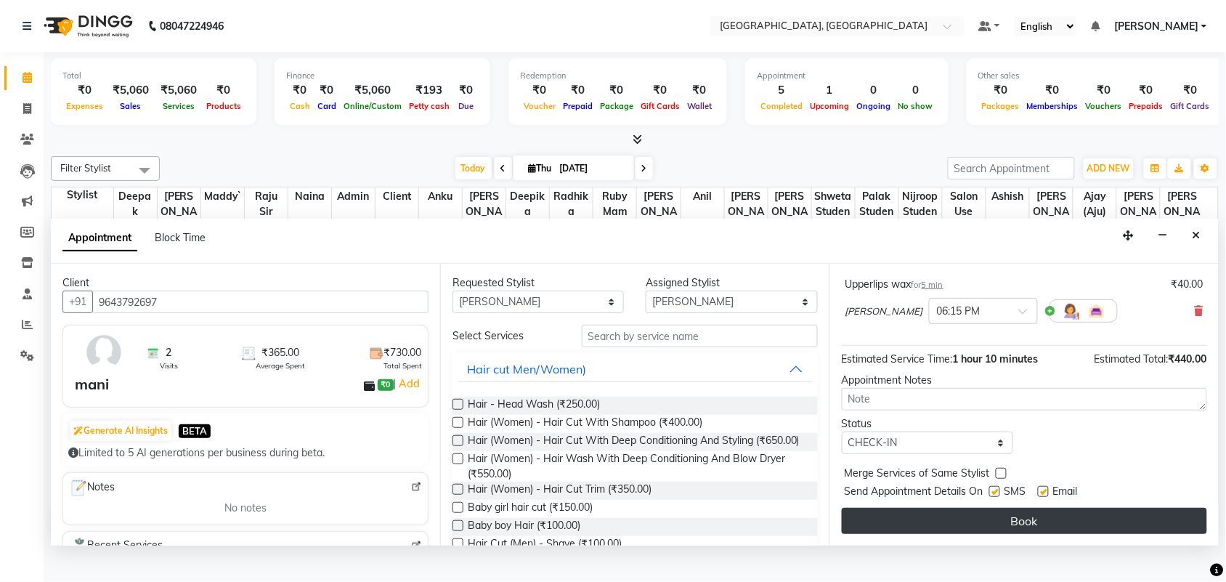
click at [1022, 534] on button "Book" at bounding box center [1024, 521] width 365 height 26
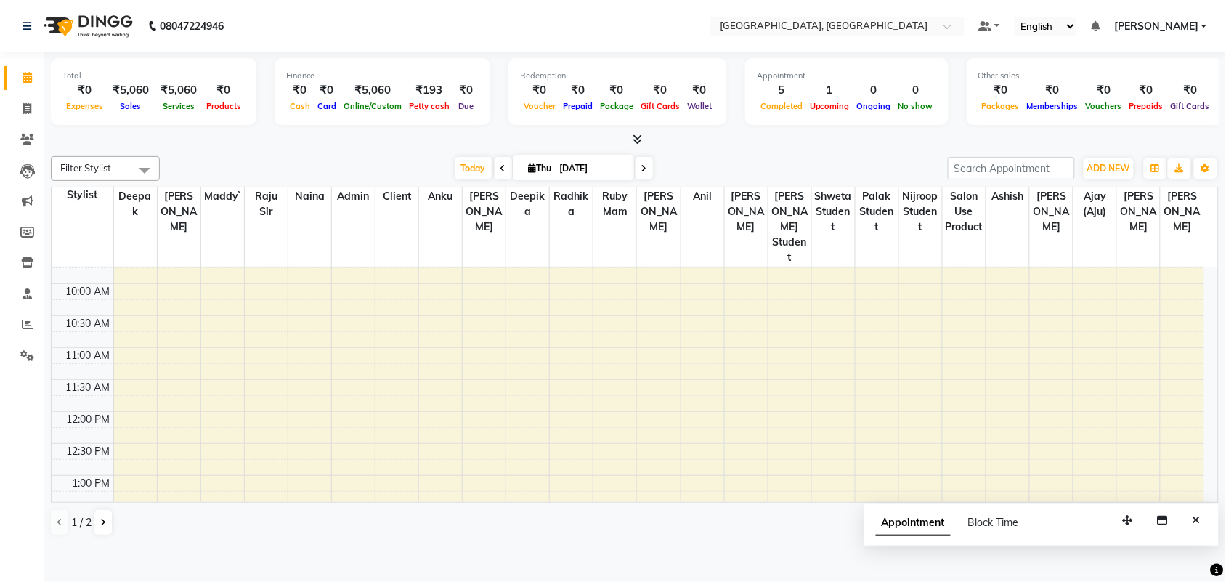
scroll to position [0, 0]
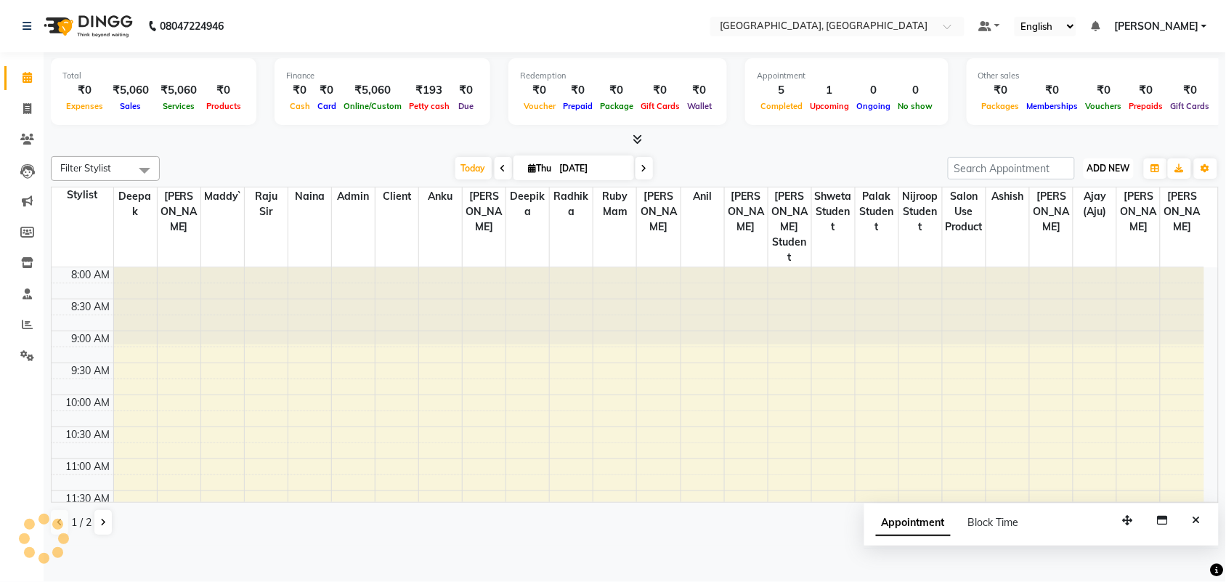
click at [1114, 174] on span "ADD NEW" at bounding box center [1109, 168] width 43 height 11
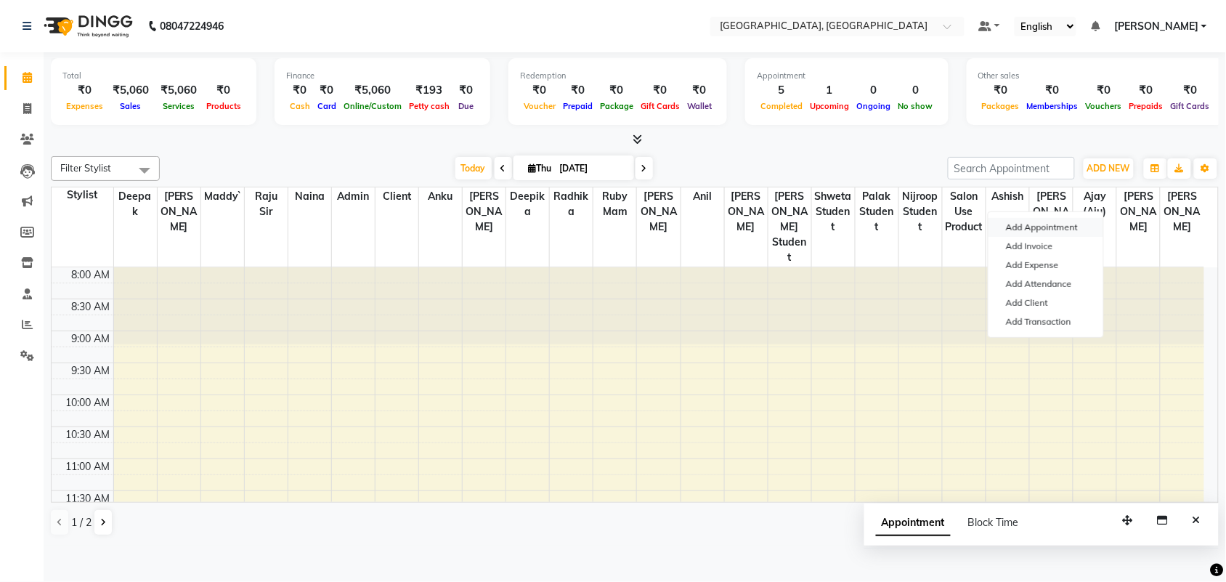
click at [1092, 237] on button "Add Appointment" at bounding box center [1046, 227] width 115 height 19
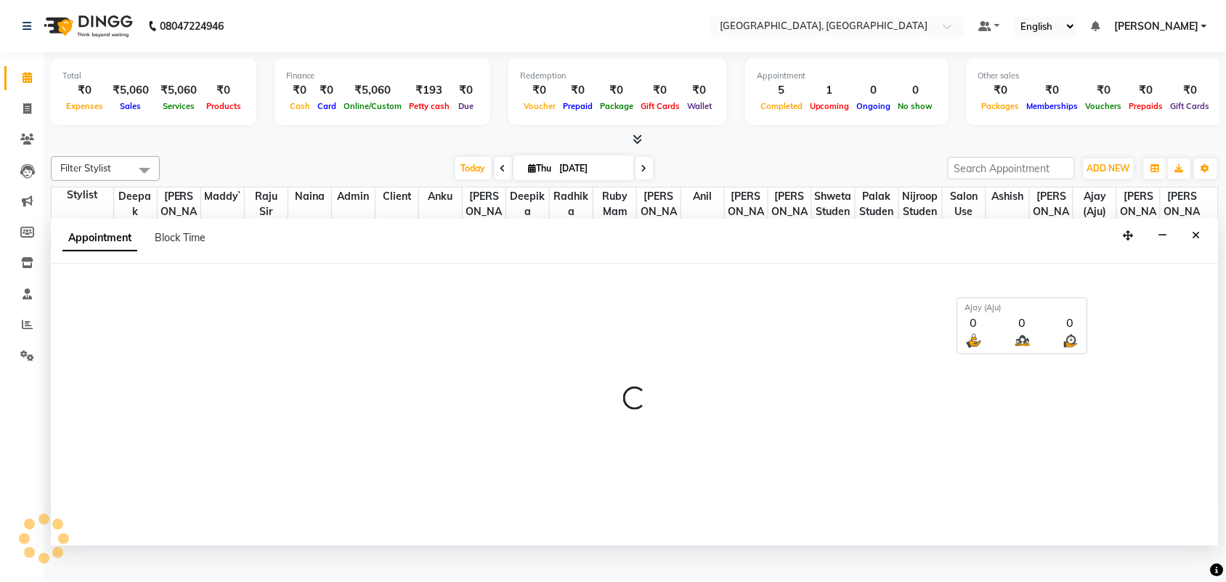
scroll to position [7, 0]
select select "540"
select select "tentative"
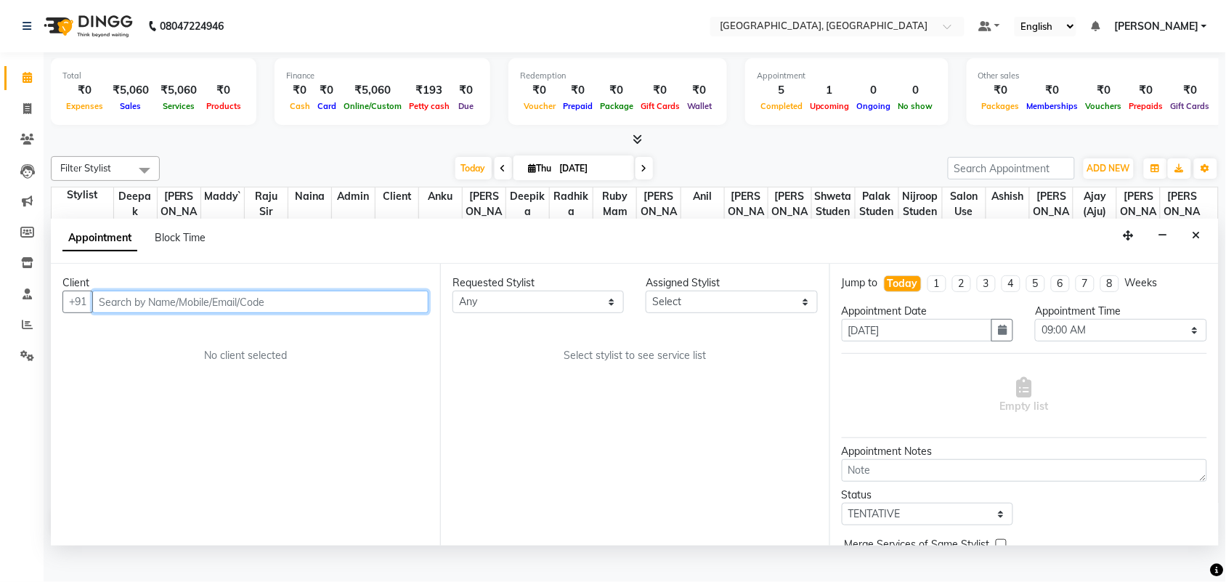
click at [291, 313] on input "text" at bounding box center [260, 302] width 336 height 23
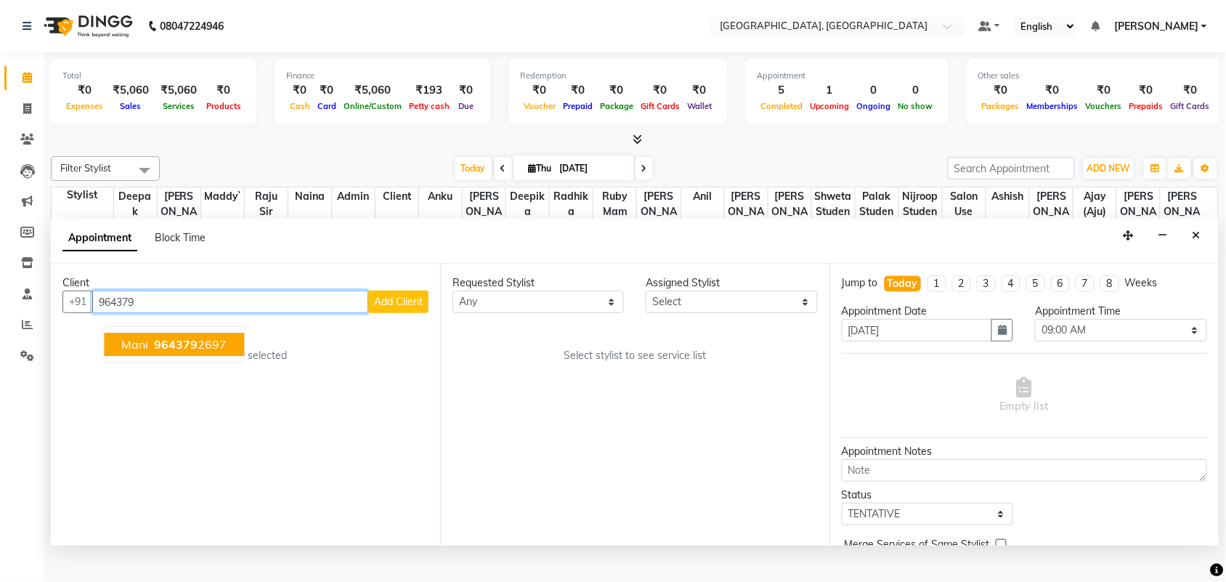
click at [245, 357] on button "mani 964379 2697" at bounding box center [175, 344] width 140 height 23
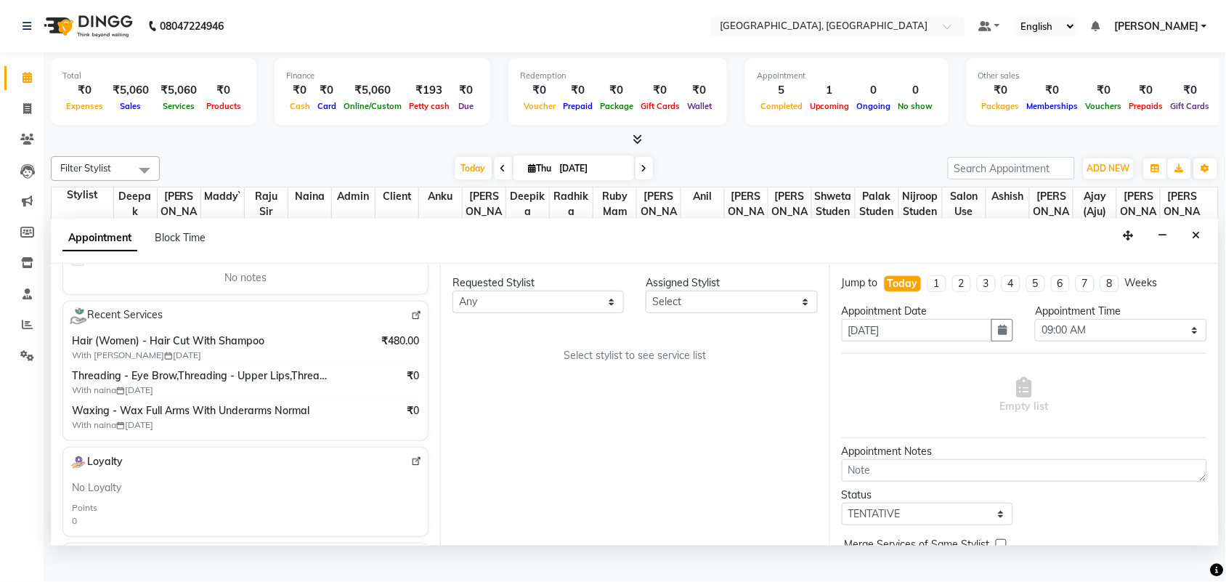
scroll to position [277, 0]
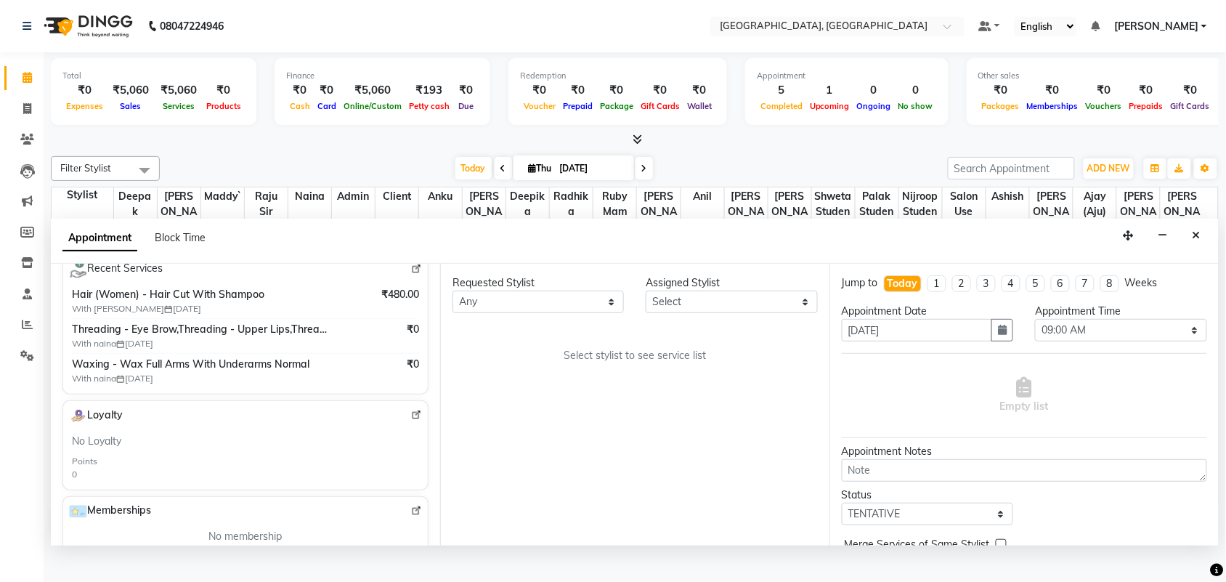
type input "9643792697"
click at [411, 275] on img at bounding box center [416, 269] width 11 height 11
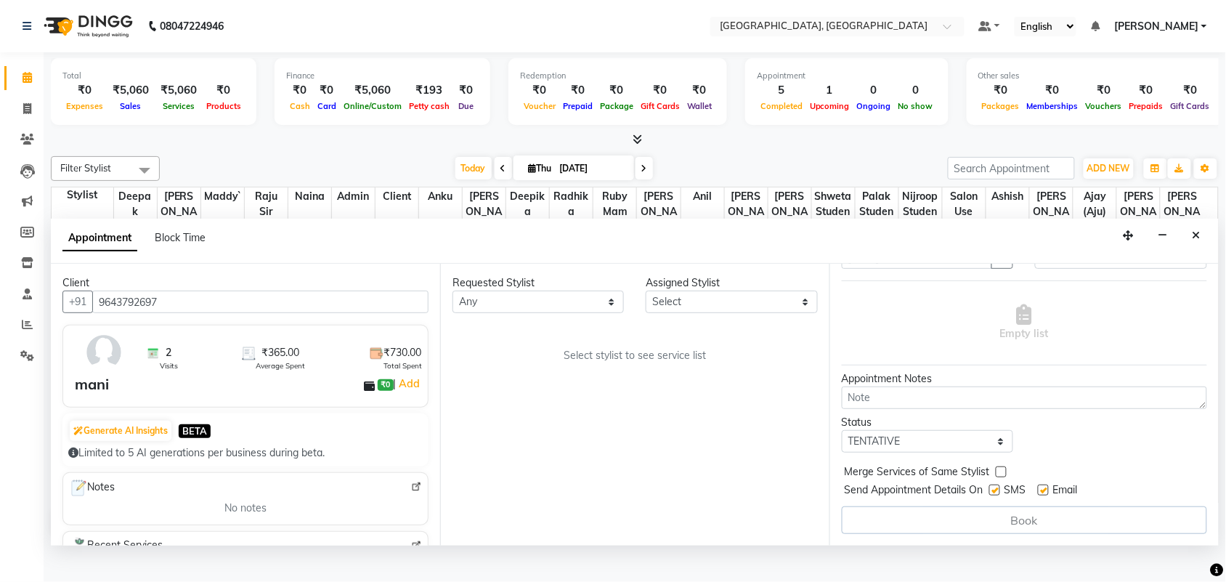
scroll to position [193, 0]
click at [1193, 240] on icon "Close" at bounding box center [1197, 235] width 8 height 10
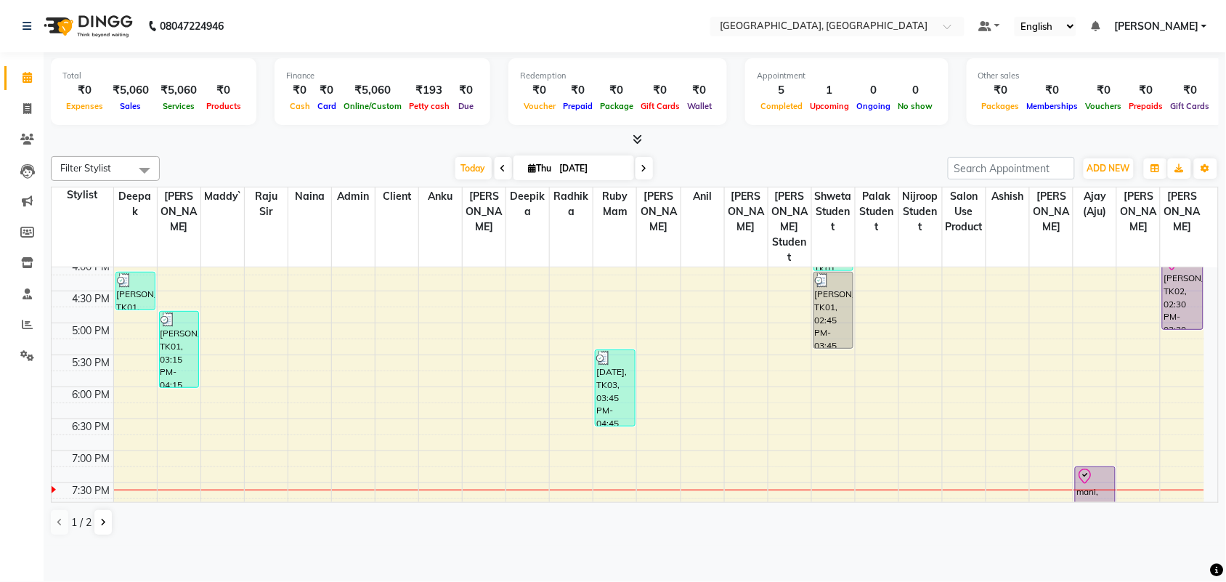
scroll to position [488, 0]
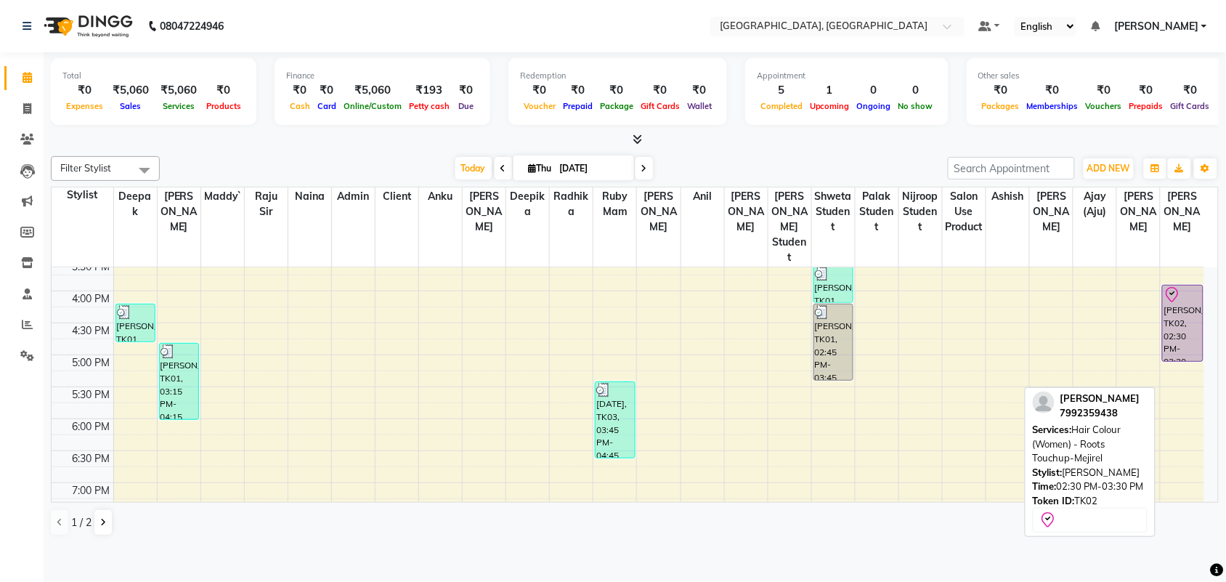
click at [1186, 361] on div "ankita, TK02, 02:30 PM-03:30 PM, Hair Colour (Women) - Roots Touchup-Mejirel" at bounding box center [1182, 324] width 39 height 76
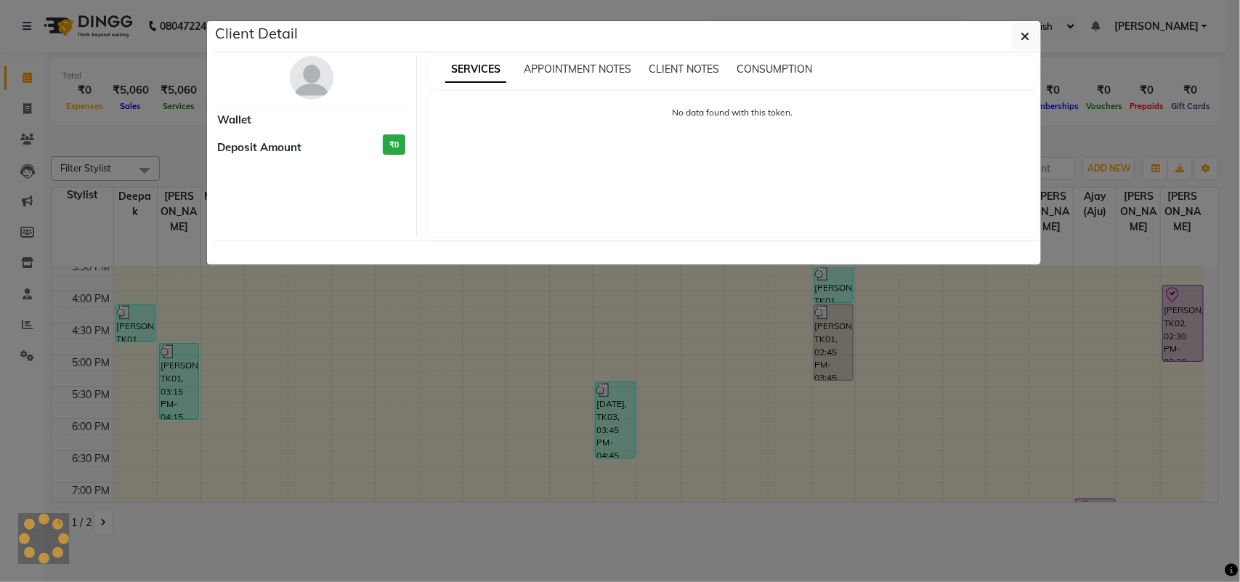
select select "8"
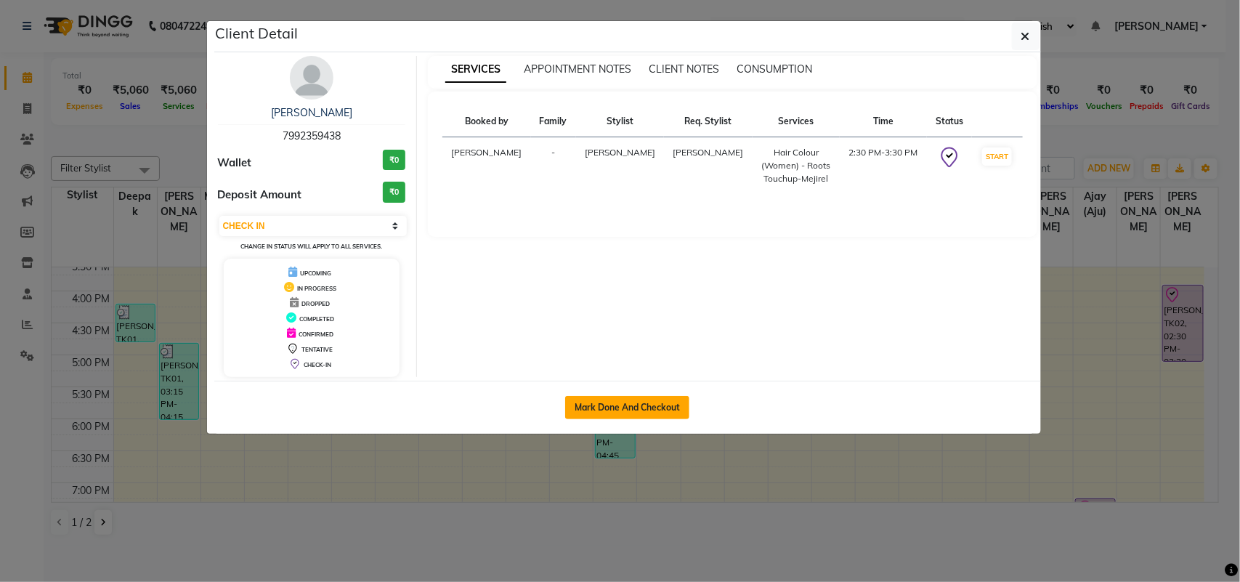
click at [658, 419] on button "Mark Done And Checkout" at bounding box center [627, 407] width 124 height 23
select select "service"
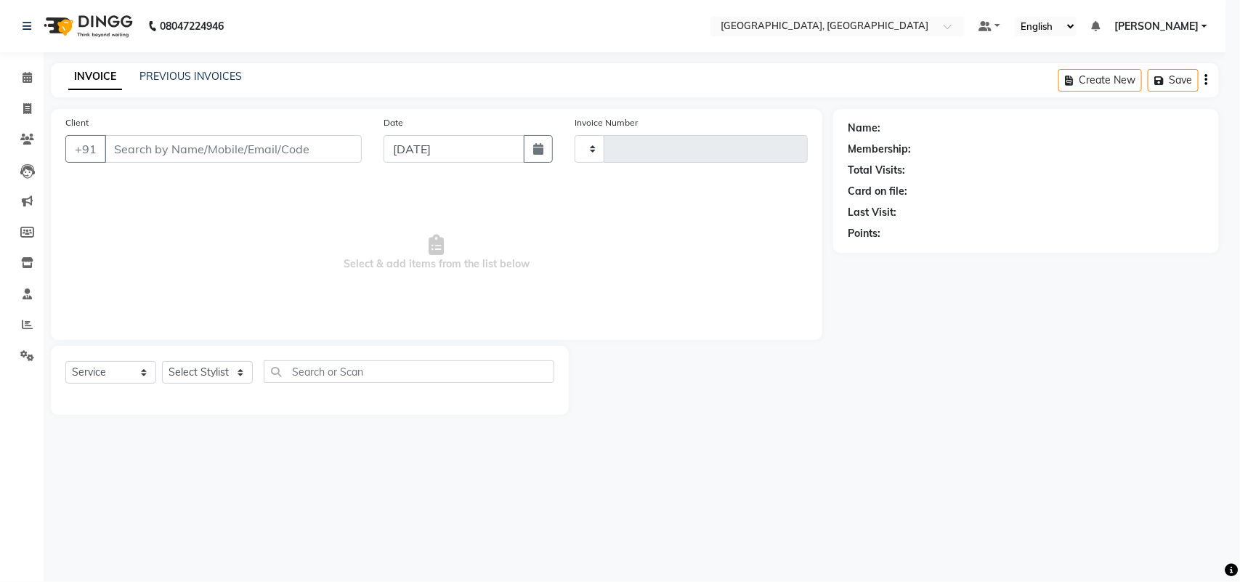
type input "3229"
select select "4462"
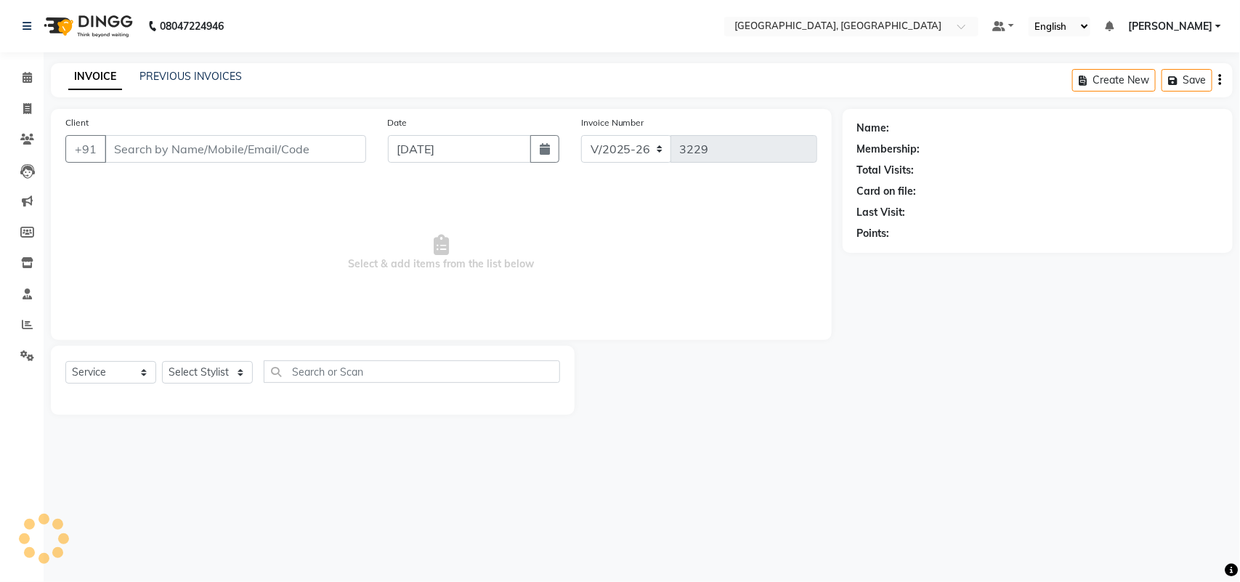
type input "7992359438"
select select "88982"
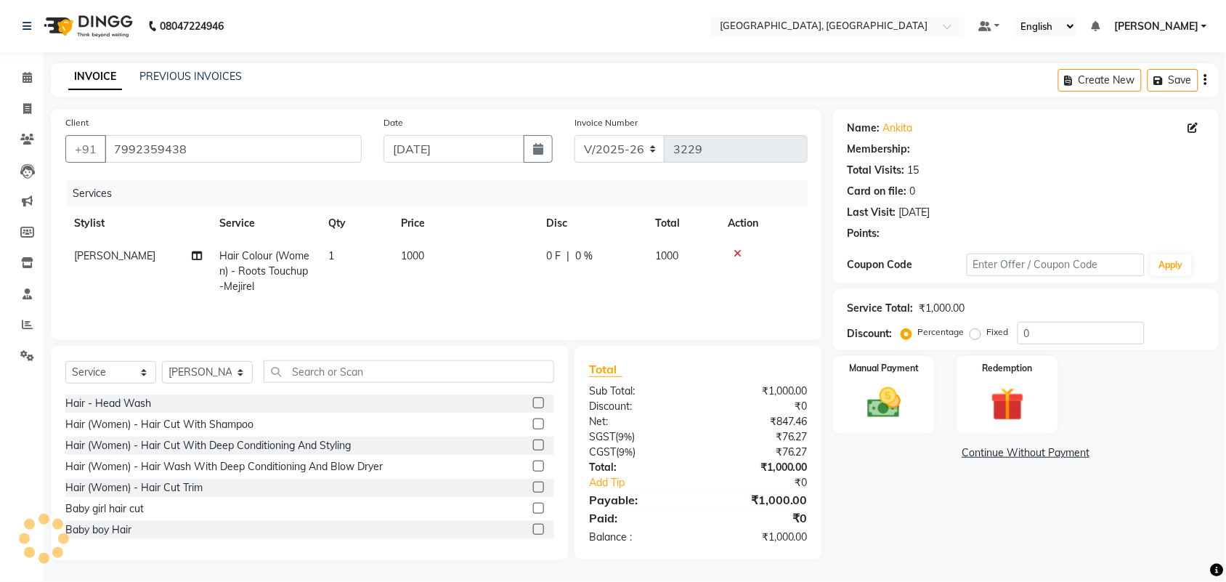
select select "2: Object"
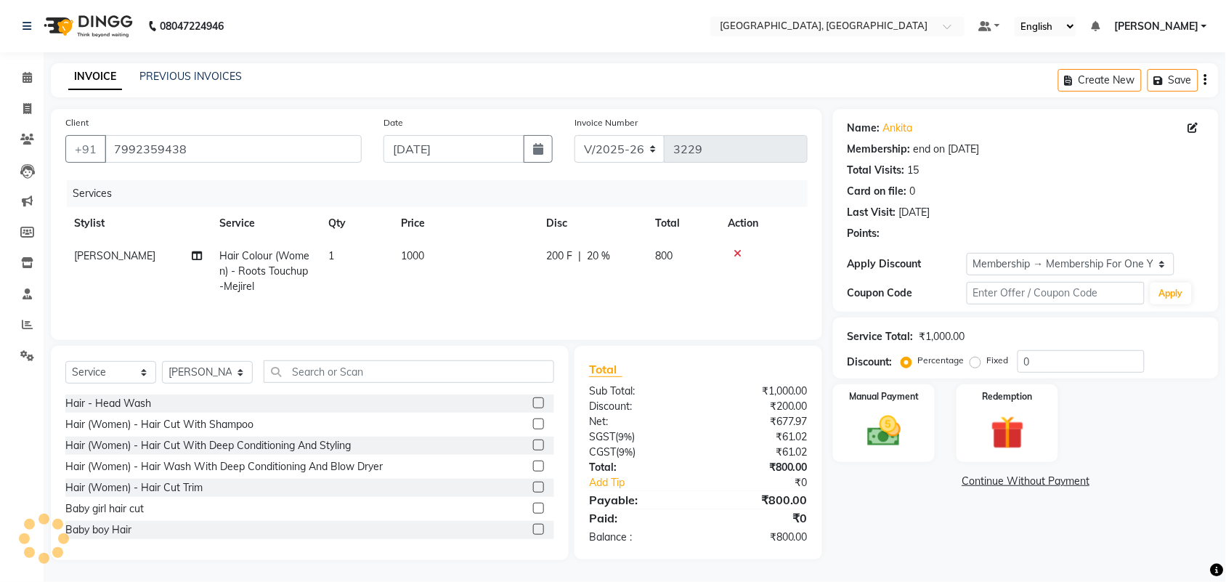
type input "20"
click at [870, 412] on img at bounding box center [884, 431] width 57 height 40
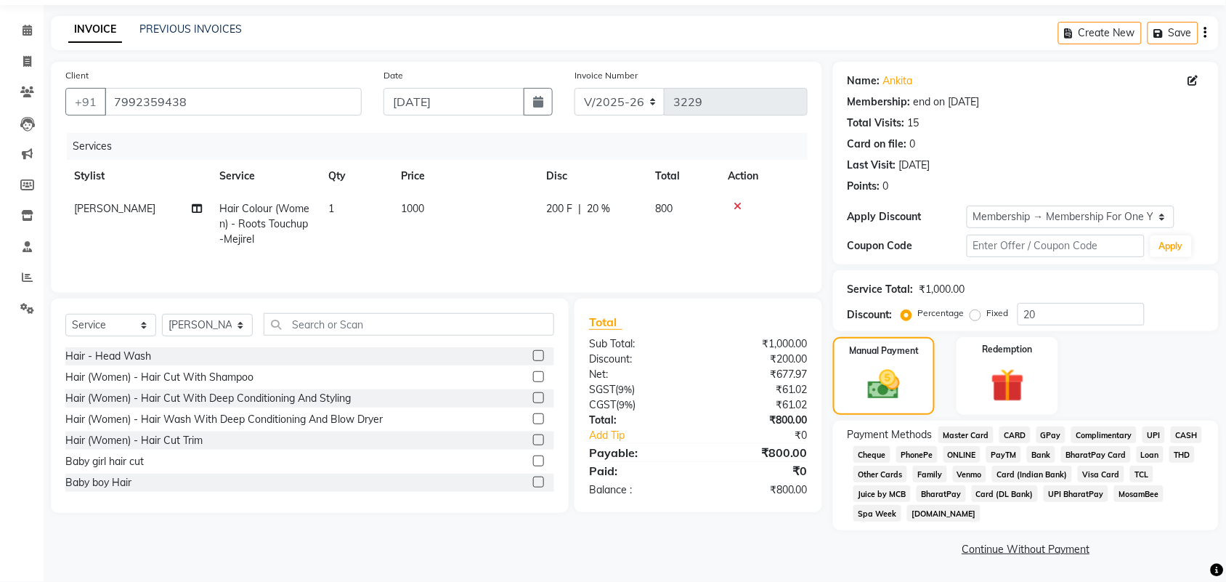
click at [1171, 443] on span "CASH" at bounding box center [1186, 434] width 31 height 17
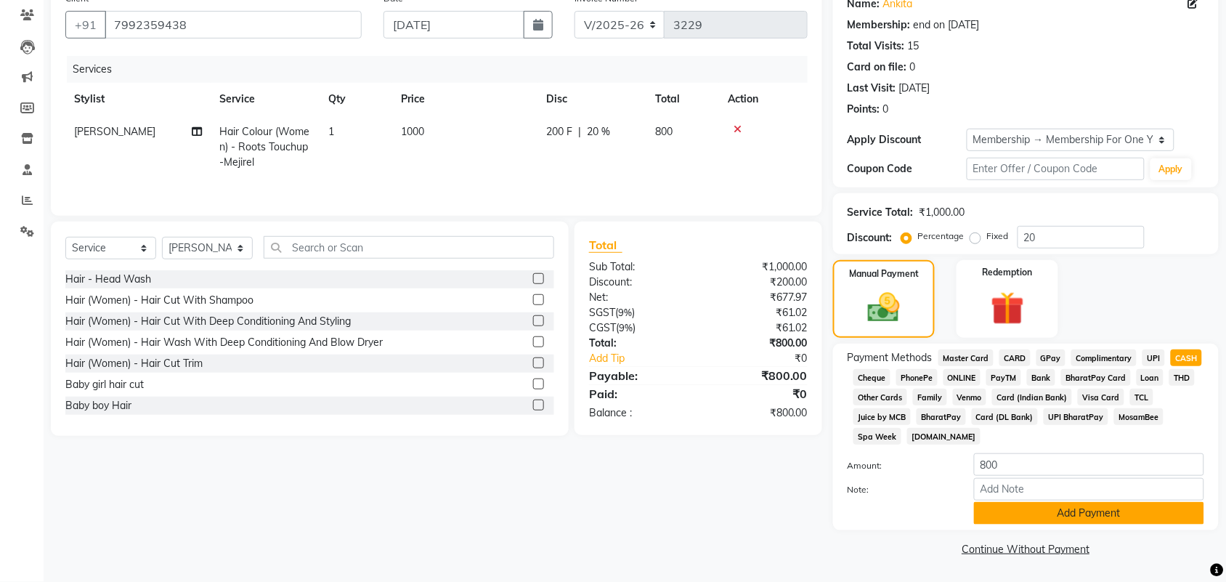
scroll to position [318, 0]
click at [1072, 506] on button "Add Payment" at bounding box center [1089, 513] width 230 height 23
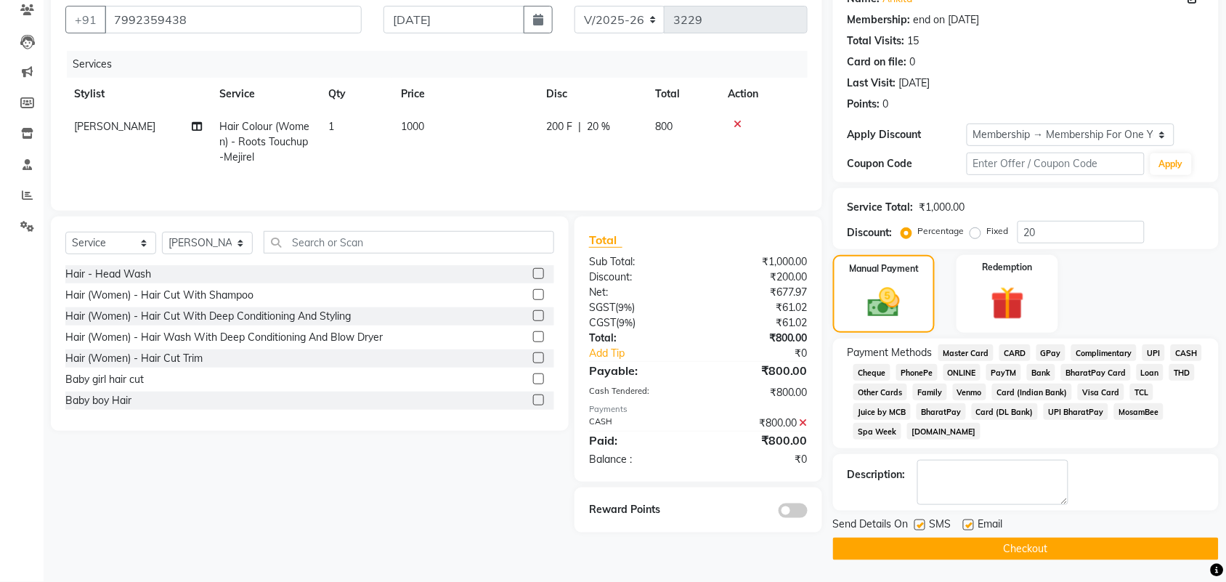
click at [1083, 546] on button "Checkout" at bounding box center [1026, 549] width 386 height 23
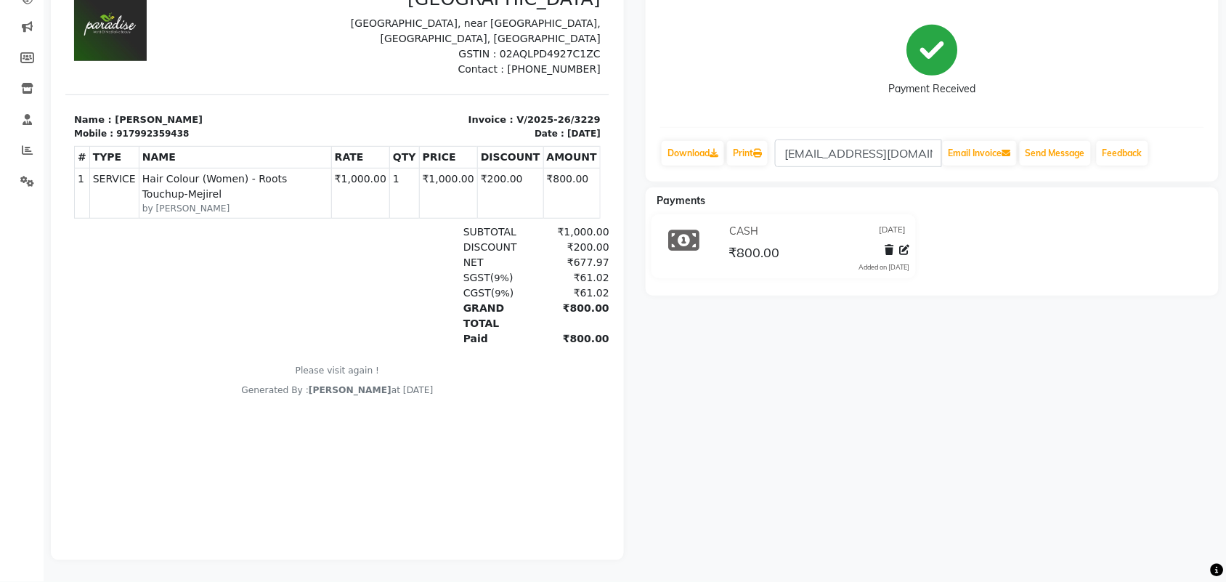
scroll to position [8, 0]
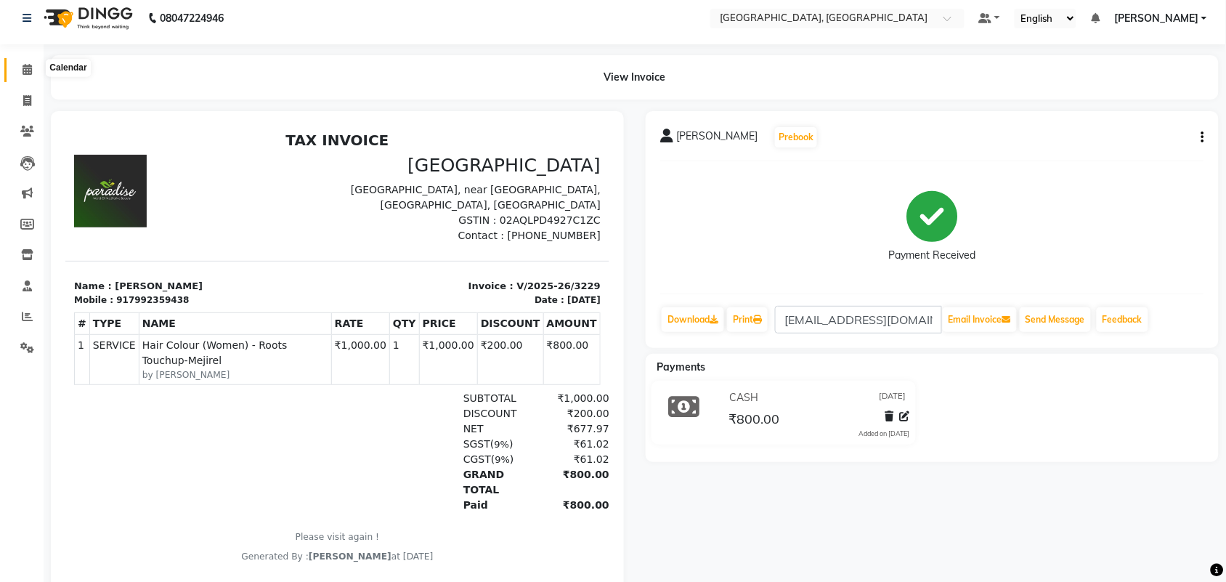
click at [25, 75] on icon at bounding box center [27, 69] width 9 height 11
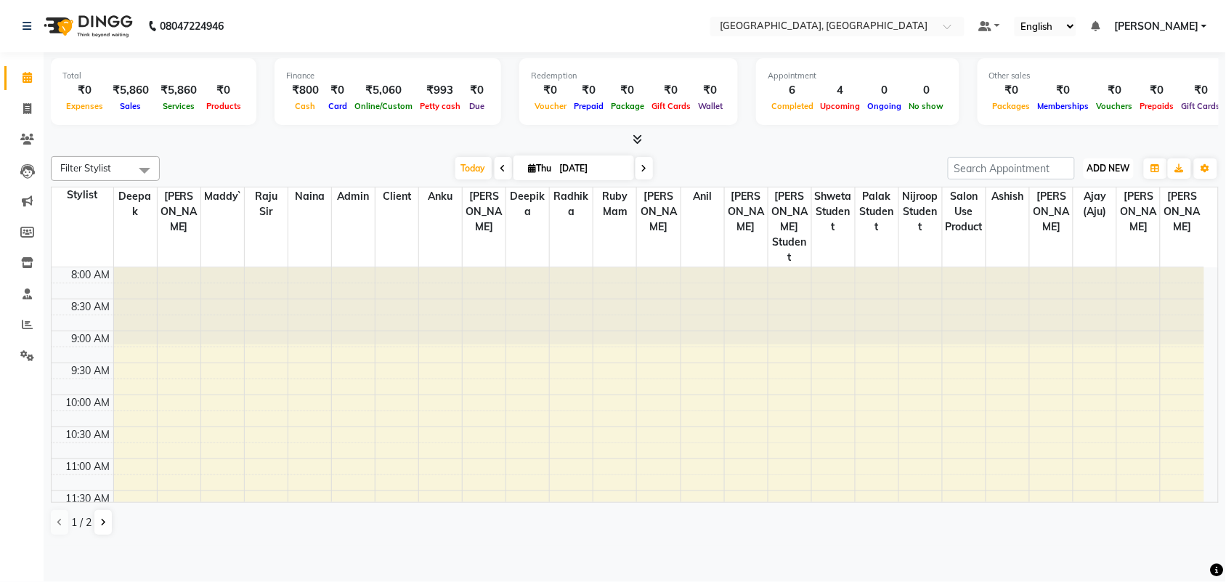
click at [1094, 174] on span "ADD NEW" at bounding box center [1109, 168] width 43 height 11
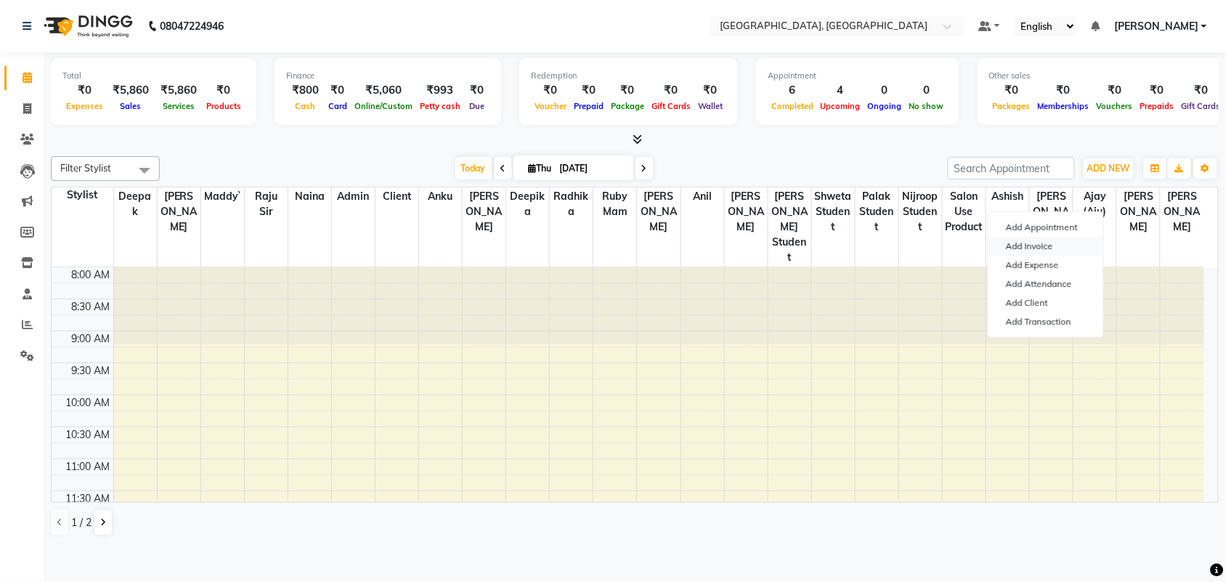
click at [1050, 256] on link "Add Invoice" at bounding box center [1046, 246] width 115 height 19
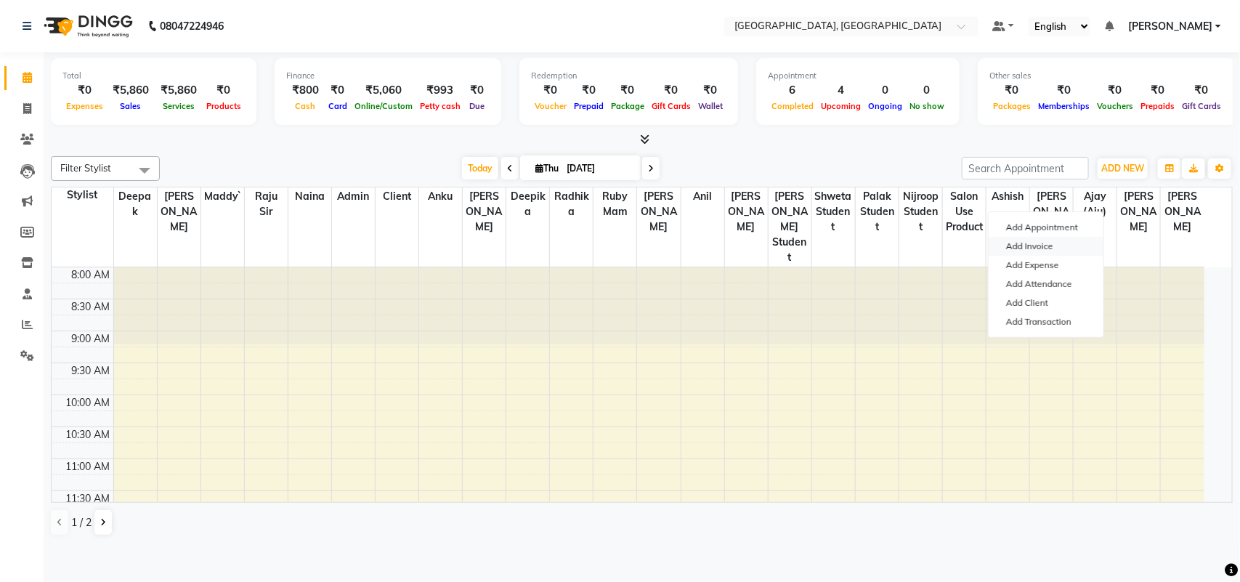
select select "4462"
select select "service"
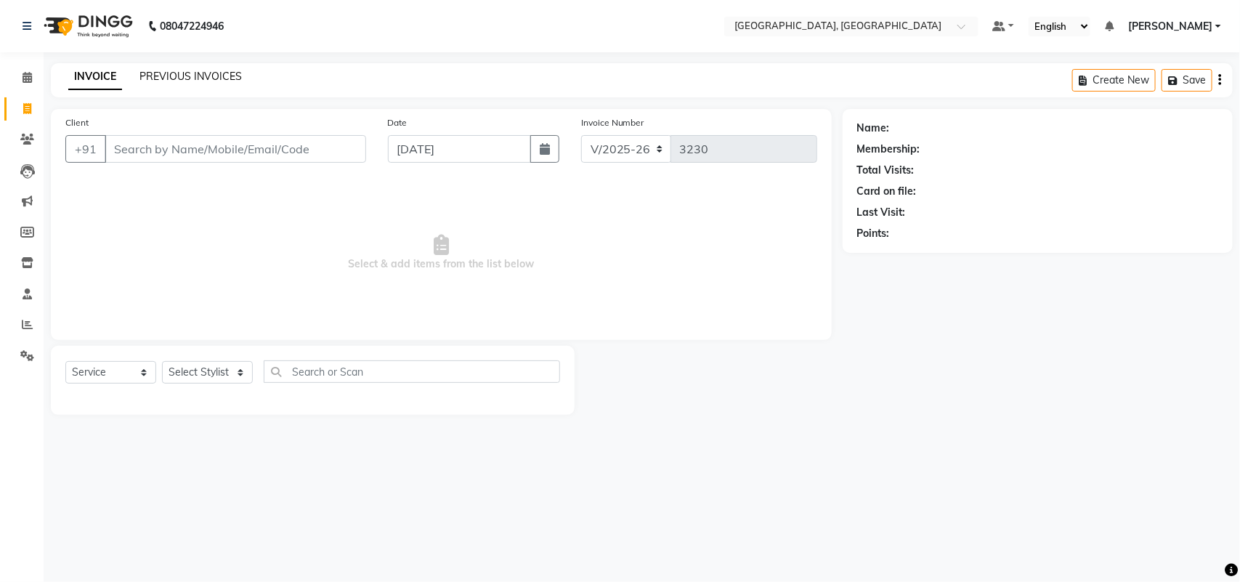
click at [190, 83] on link "PREVIOUS INVOICES" at bounding box center [190, 76] width 102 height 13
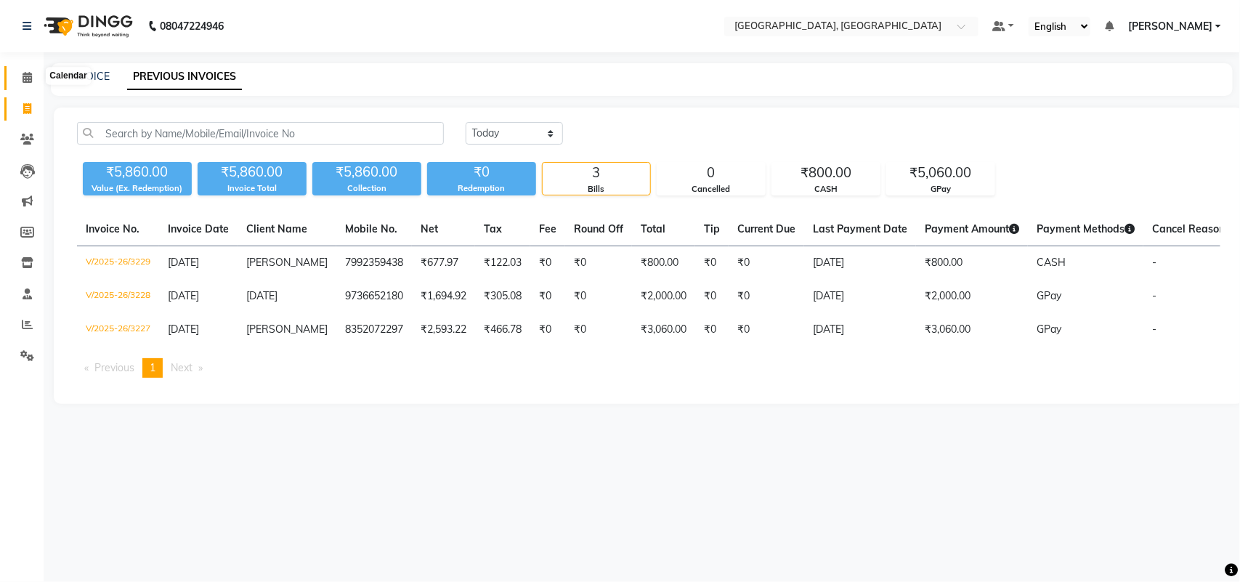
click at [27, 77] on icon at bounding box center [27, 77] width 9 height 11
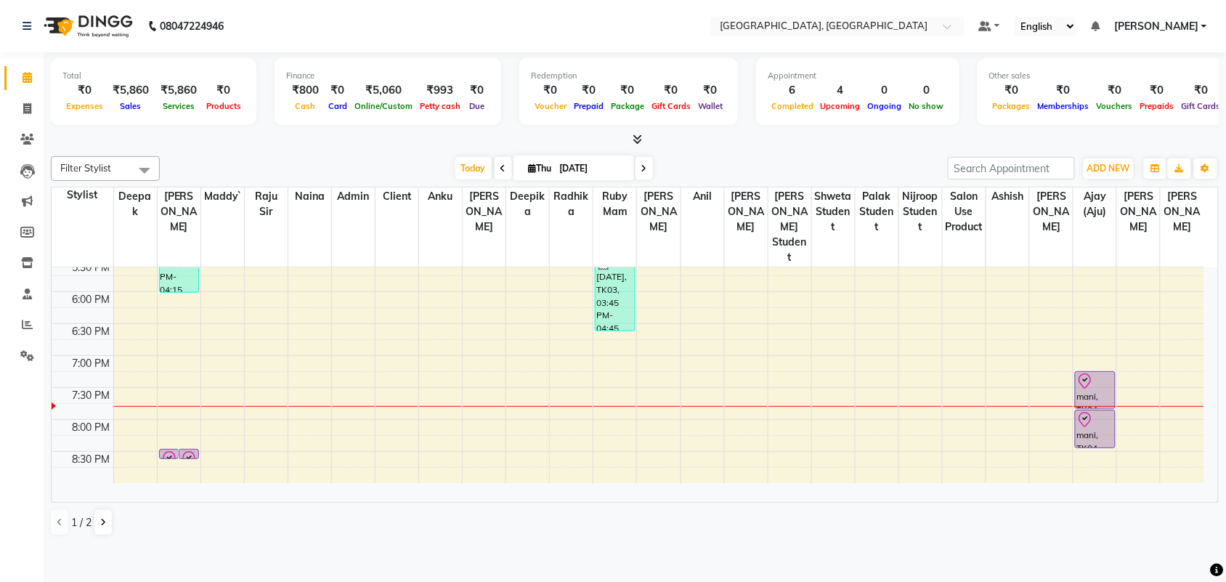
scroll to position [669, 0]
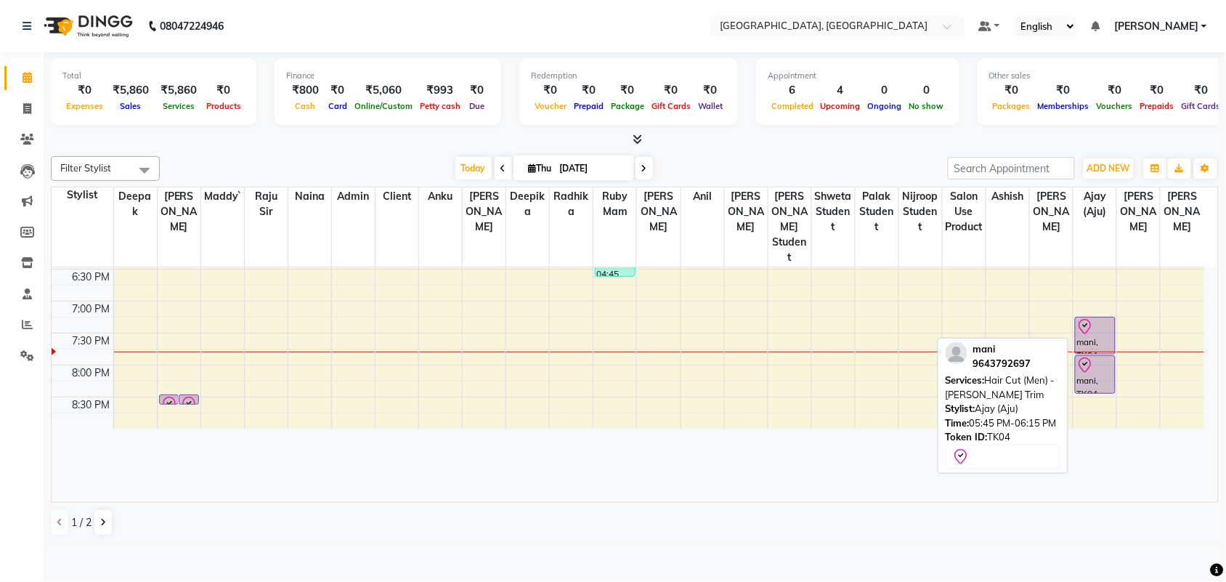
click at [1088, 357] on div at bounding box center [1095, 354] width 39 height 6
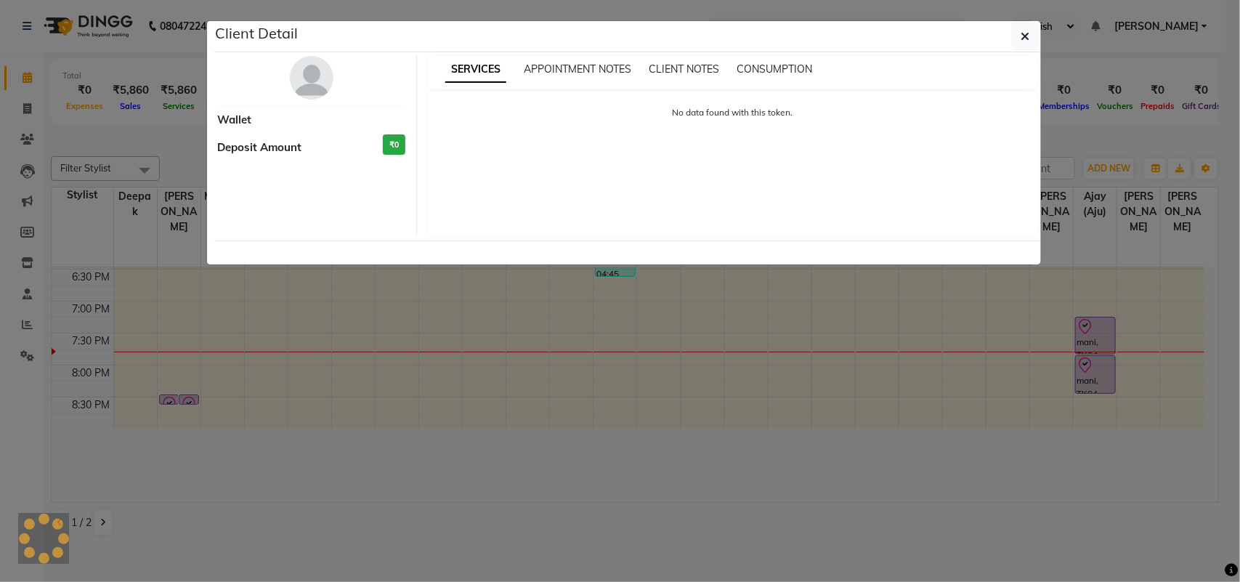
select select "8"
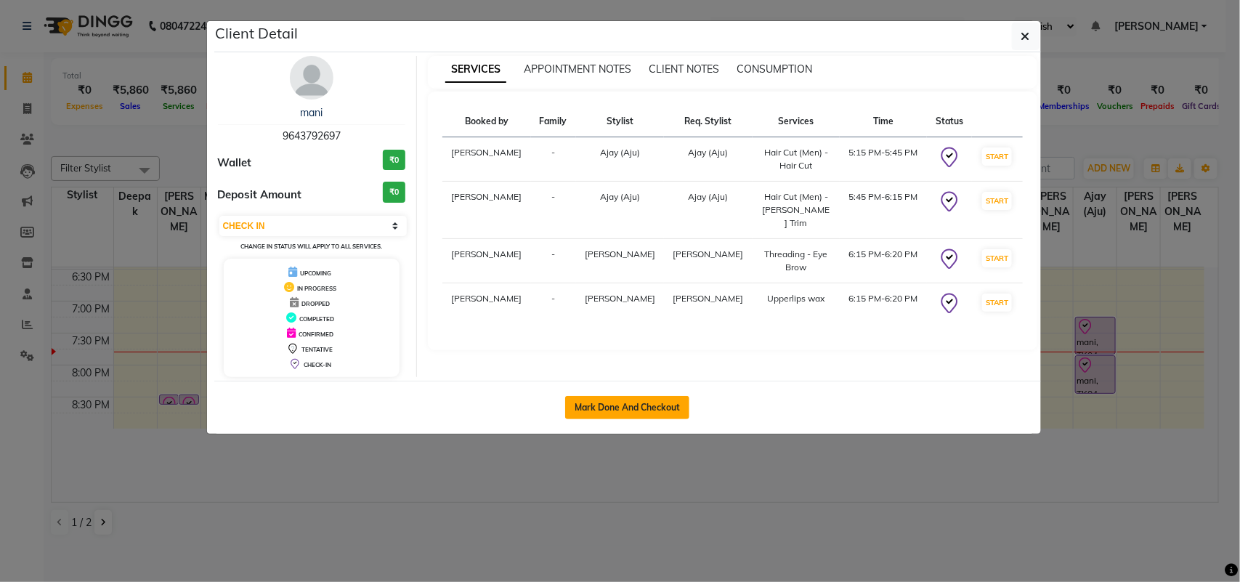
click at [648, 419] on button "Mark Done And Checkout" at bounding box center [627, 407] width 124 height 23
select select "service"
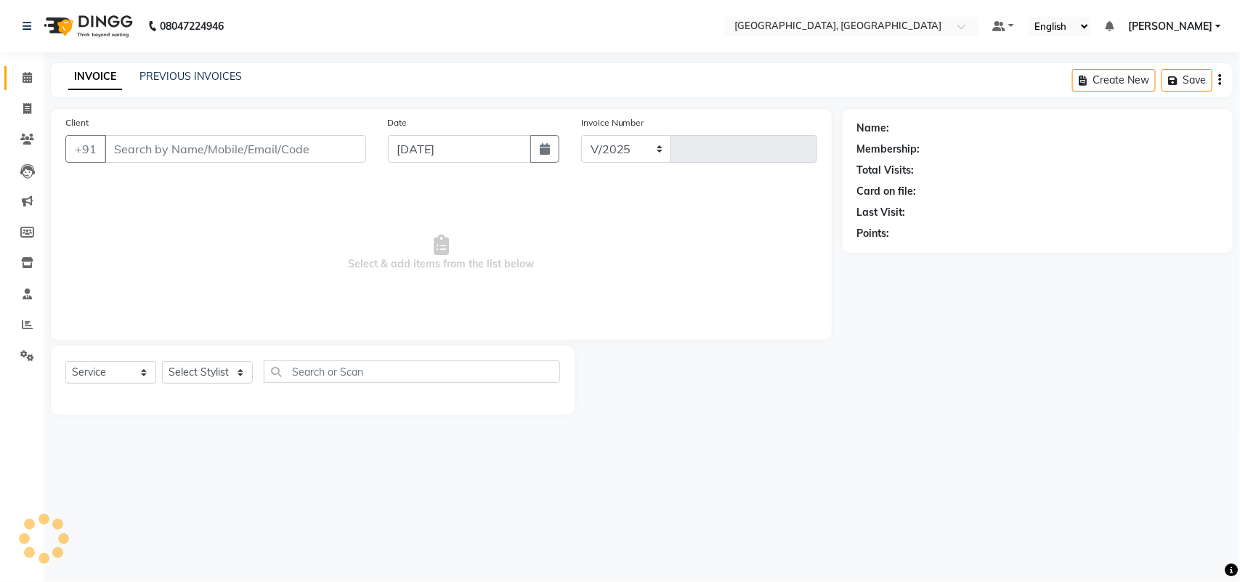
select select "4462"
type input "3230"
type input "9643792697"
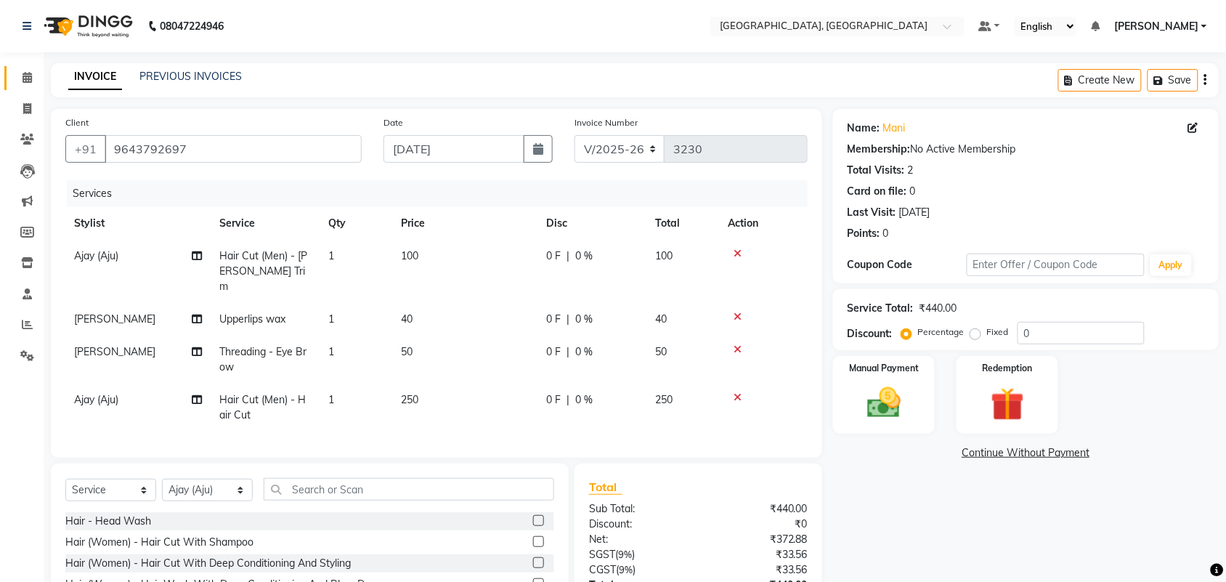
scroll to position [256, 0]
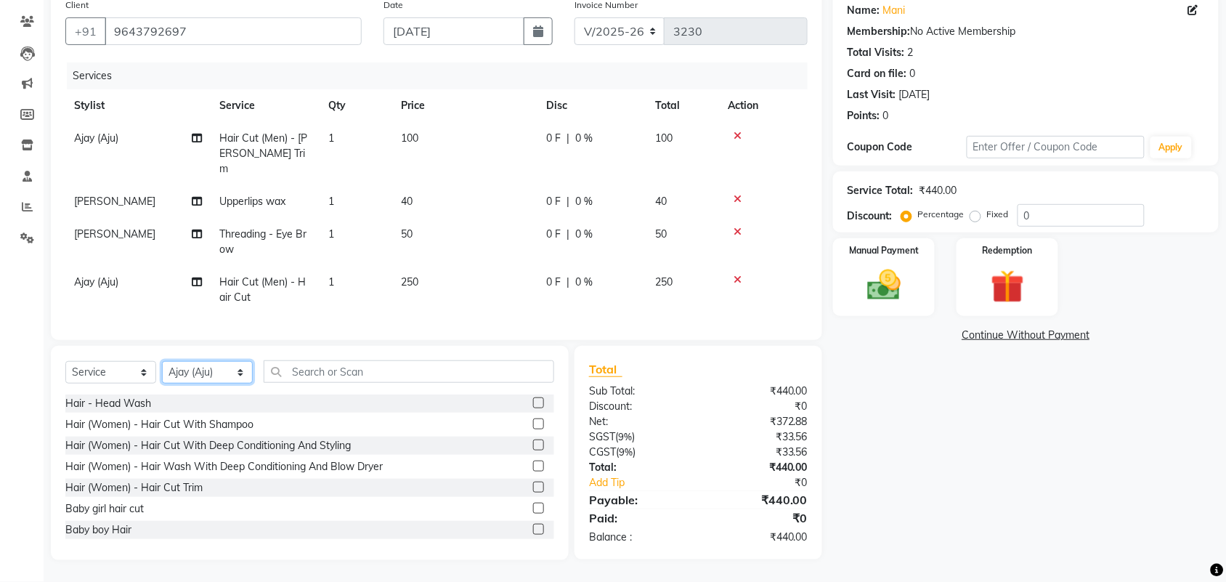
click at [184, 361] on select "Select Stylist admin Ajay (Aju) anil anku Ashish Balwinder singh Client Deepak …" at bounding box center [207, 372] width 91 height 23
select select "24999"
click at [167, 361] on select "Select Stylist admin Ajay (Aju) anil anku Ashish Balwinder singh Client Deepak …" at bounding box center [207, 372] width 91 height 23
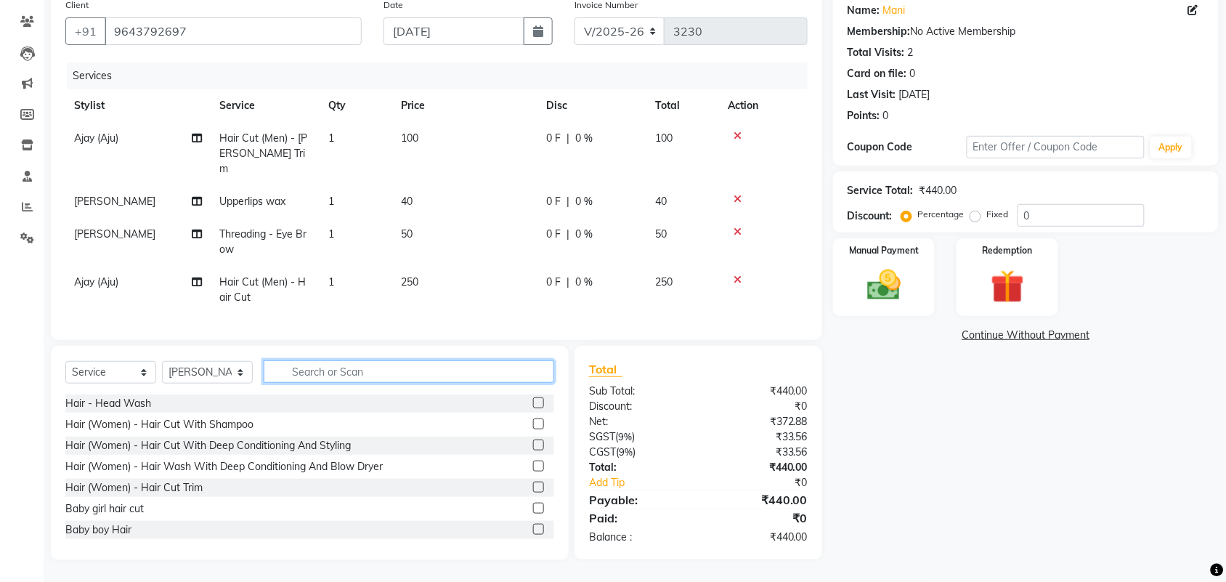
click at [369, 360] on input "text" at bounding box center [409, 371] width 291 height 23
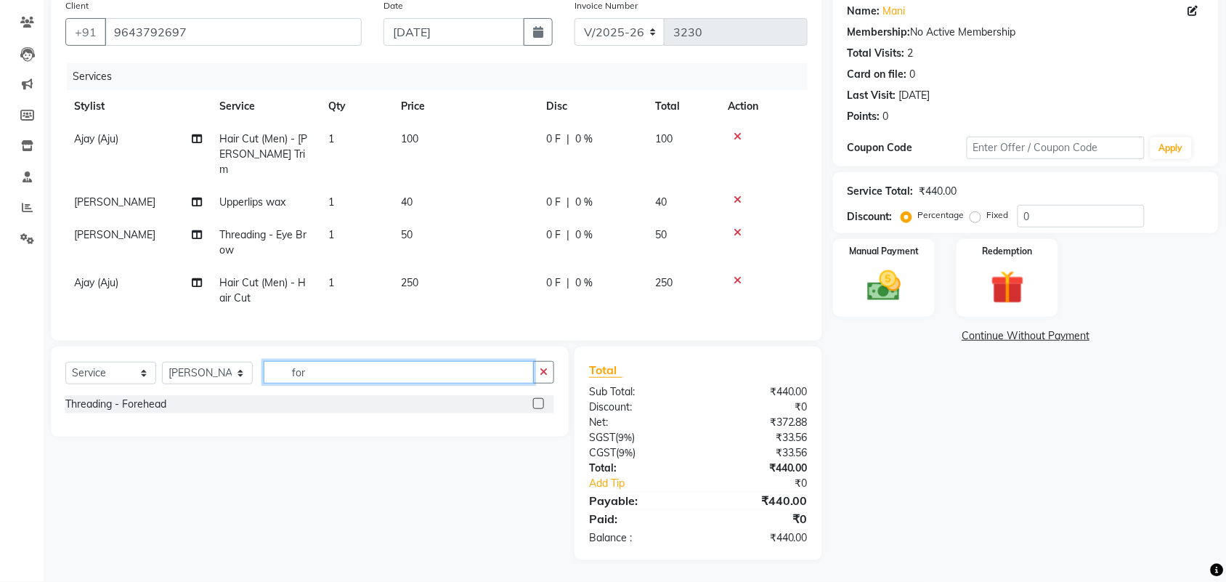
type input "for"
click at [535, 398] on label at bounding box center [538, 403] width 11 height 11
click at [535, 400] on input "checkbox" at bounding box center [537, 404] width 9 height 9
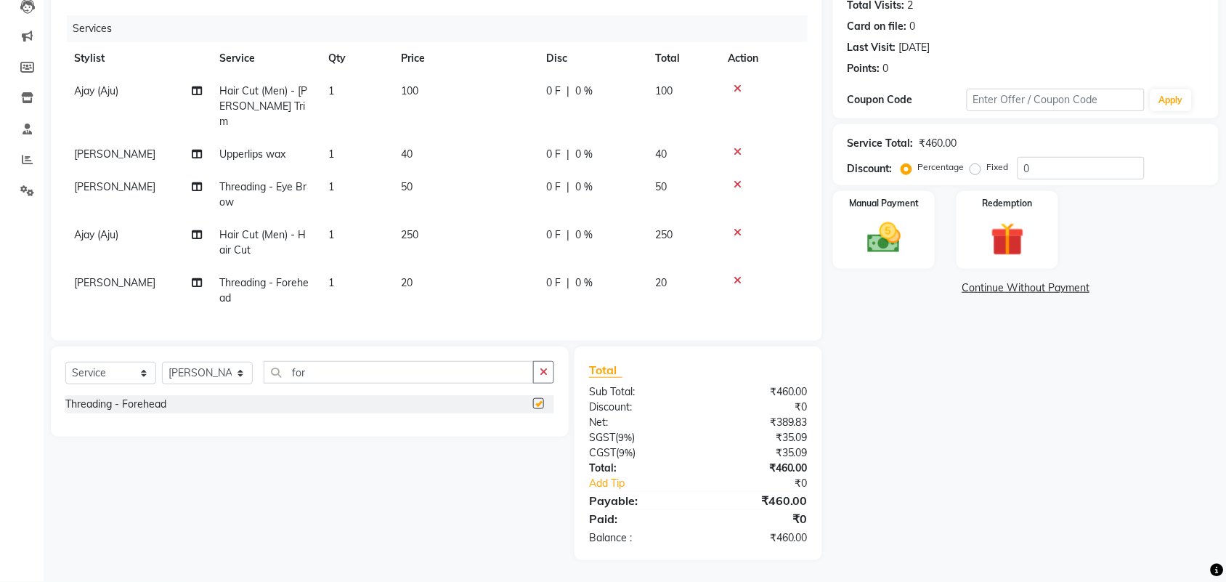
checkbox input "false"
click at [879, 218] on img at bounding box center [884, 238] width 57 height 40
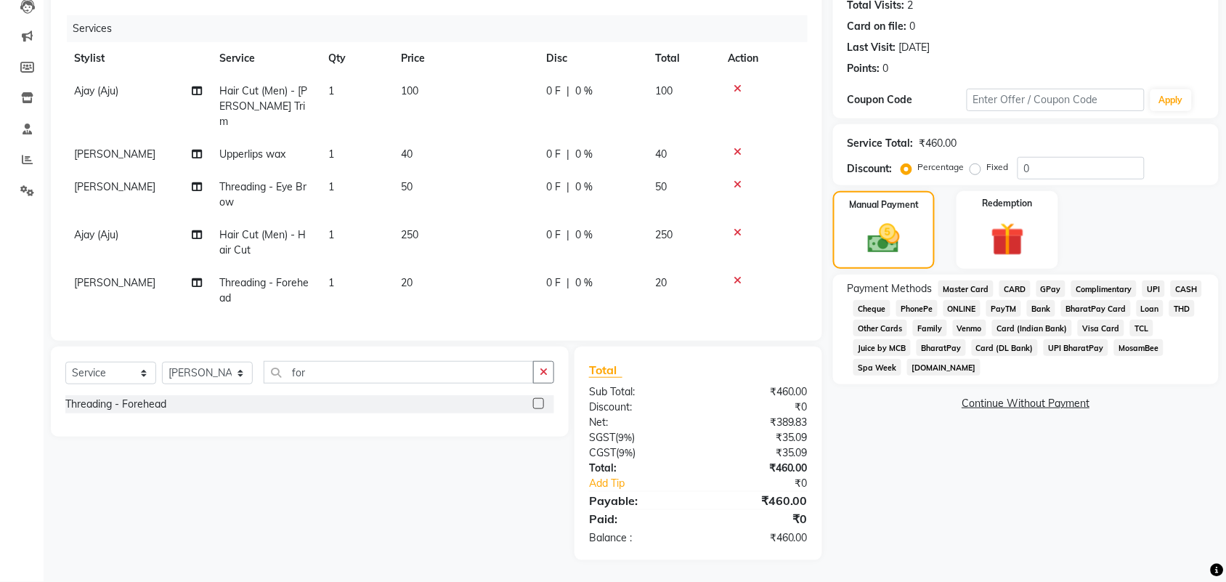
click at [1143, 280] on span "UPI" at bounding box center [1154, 288] width 23 height 17
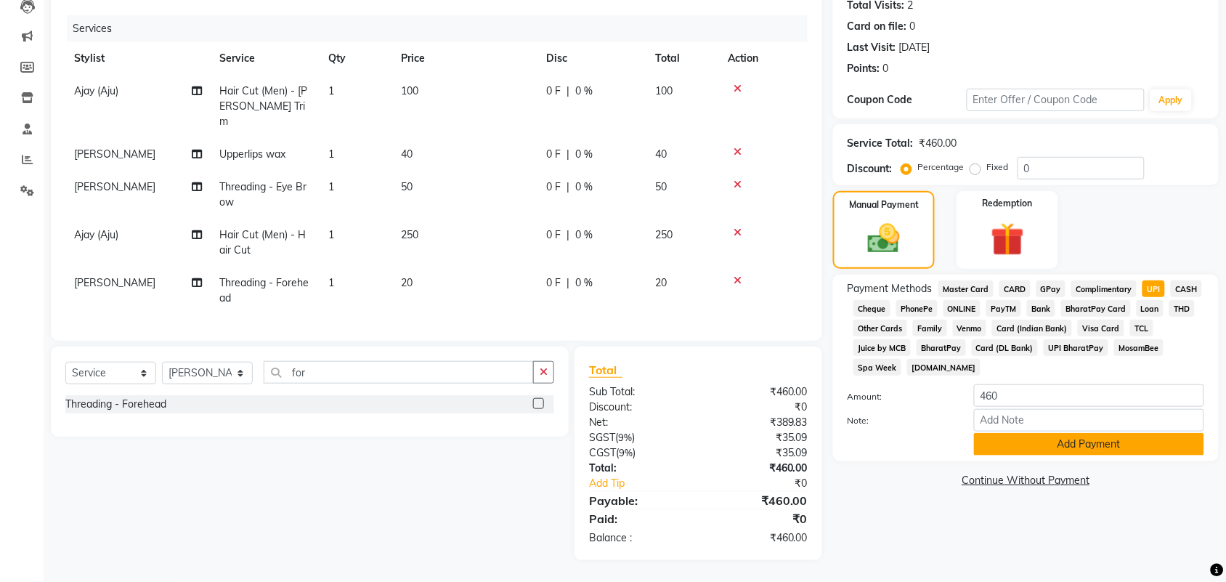
click at [1069, 456] on button "Add Payment" at bounding box center [1089, 444] width 230 height 23
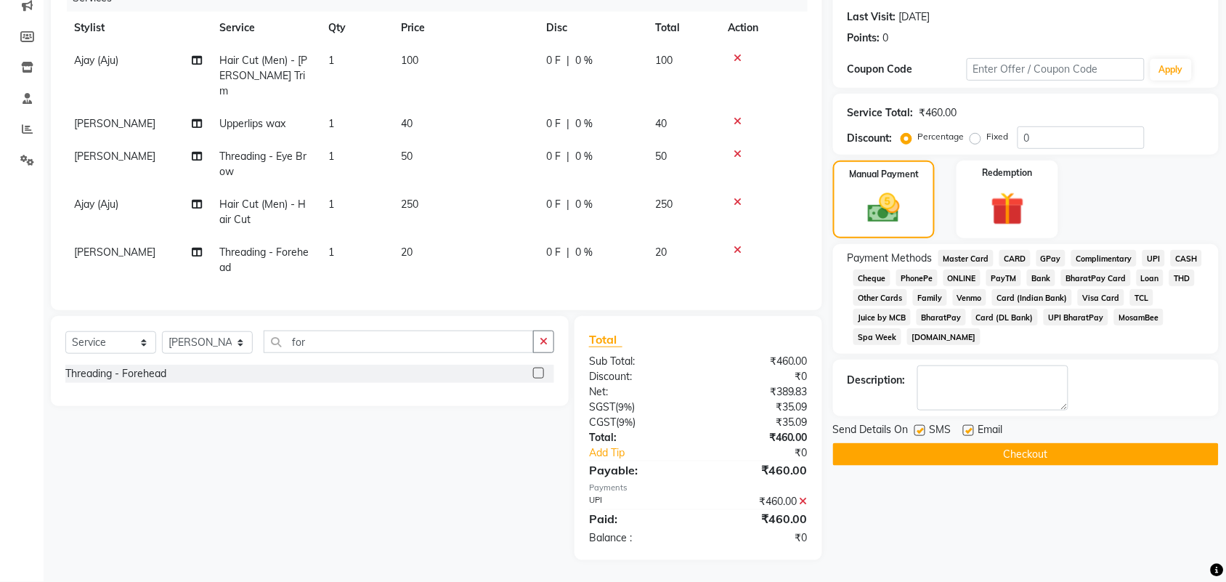
click at [1055, 466] on button "Checkout" at bounding box center [1026, 454] width 386 height 23
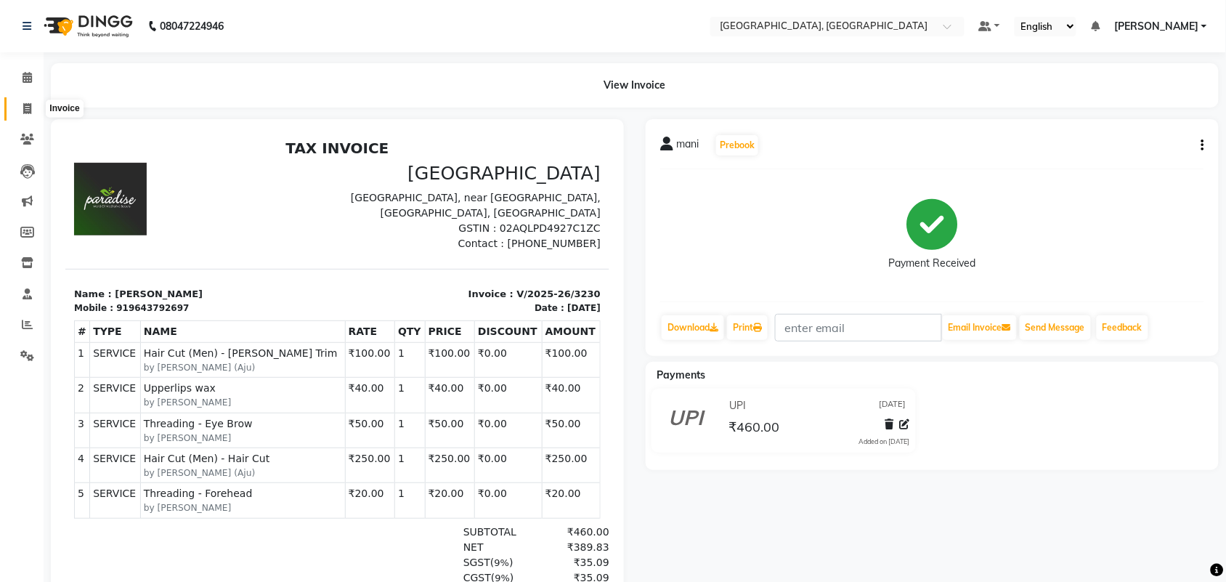
click at [33, 111] on span at bounding box center [27, 109] width 25 height 17
select select "4462"
select select "service"
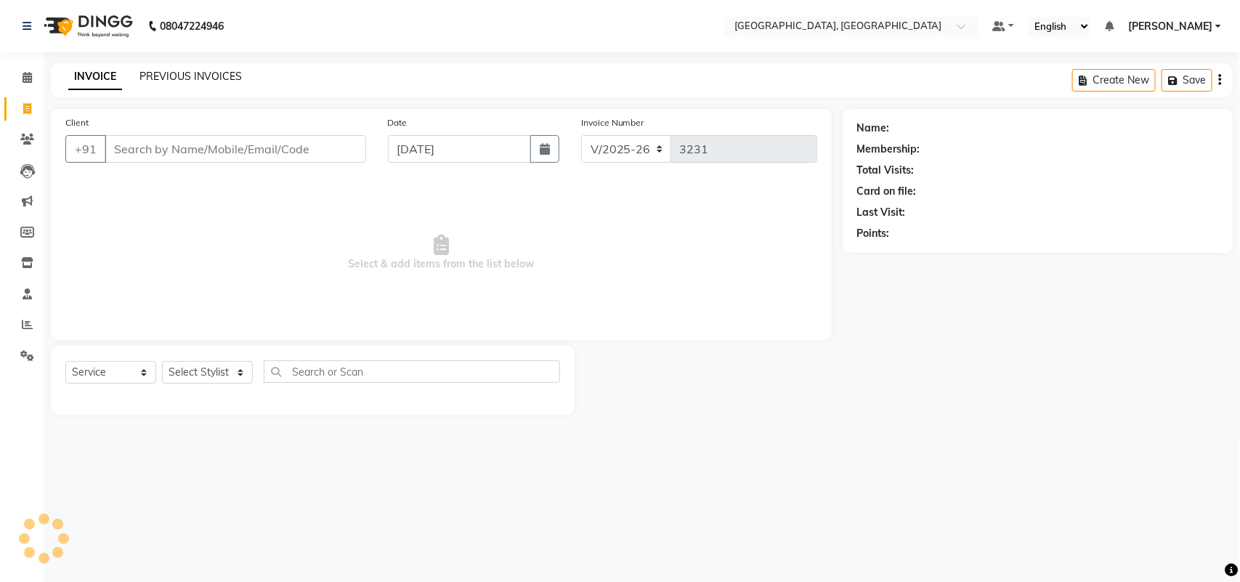
click at [227, 83] on link "PREVIOUS INVOICES" at bounding box center [190, 76] width 102 height 13
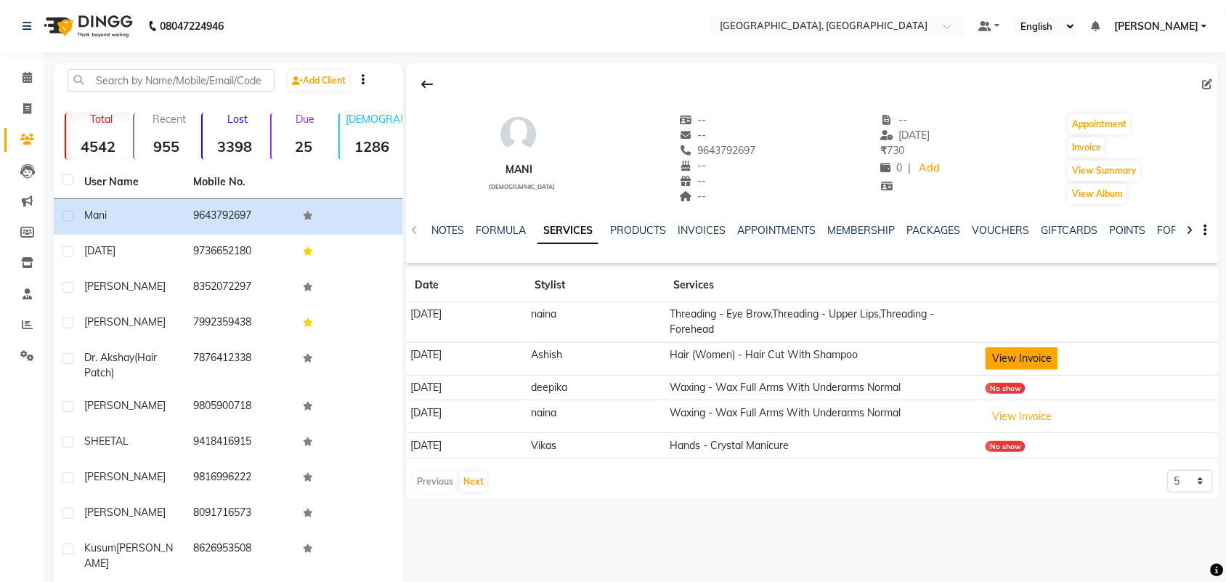
click at [1040, 370] on button "View Invoice" at bounding box center [1022, 358] width 73 height 23
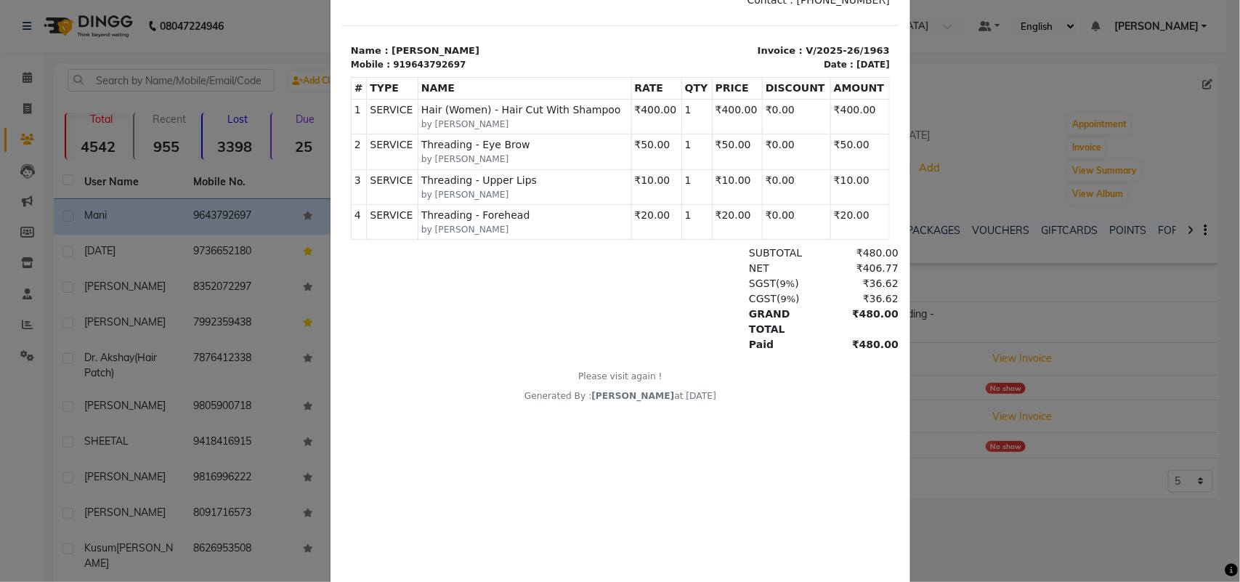
scroll to position [13, 0]
drag, startPoint x: 871, startPoint y: 274, endPoint x: 1248, endPoint y: 442, distance: 412.4
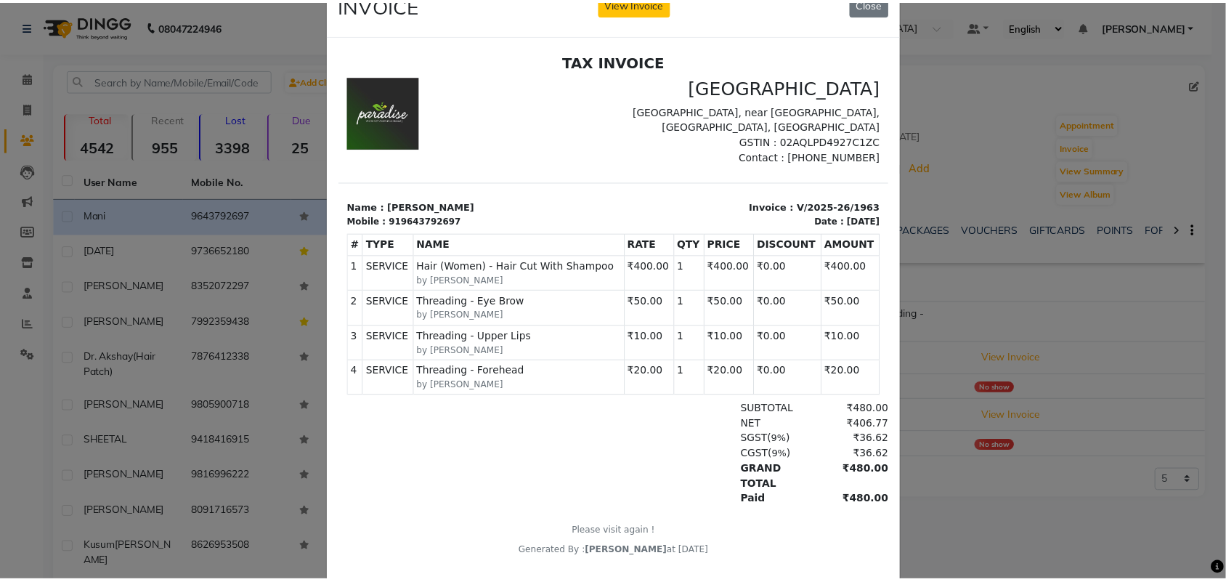
scroll to position [0, 0]
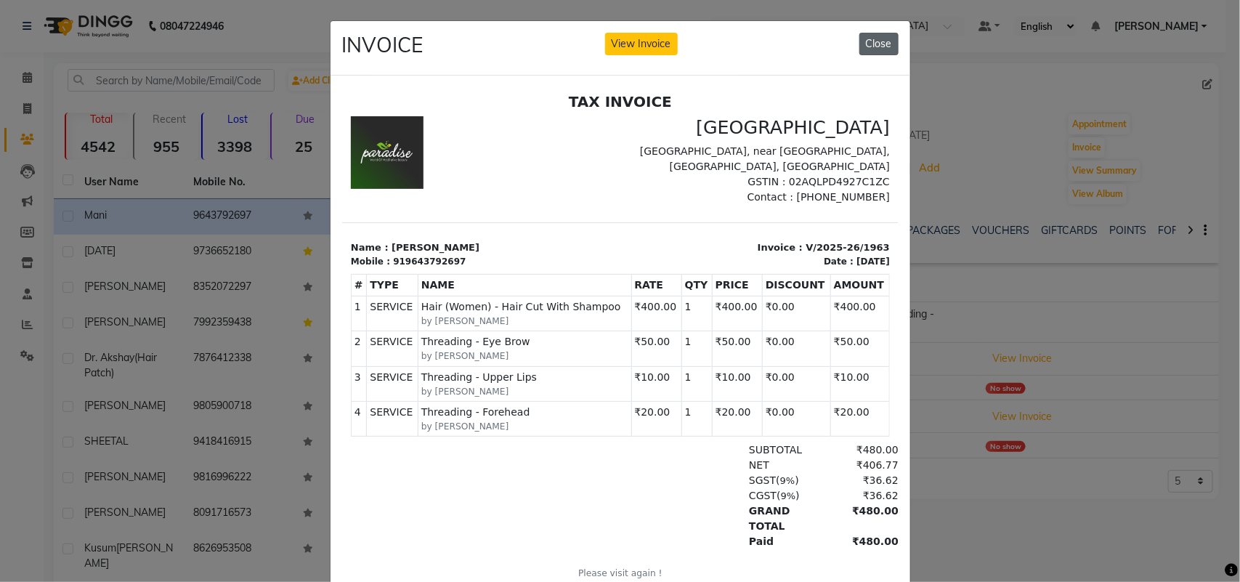
click at [860, 45] on button "Close" at bounding box center [879, 44] width 39 height 23
